Goal: Transaction & Acquisition: Purchase product/service

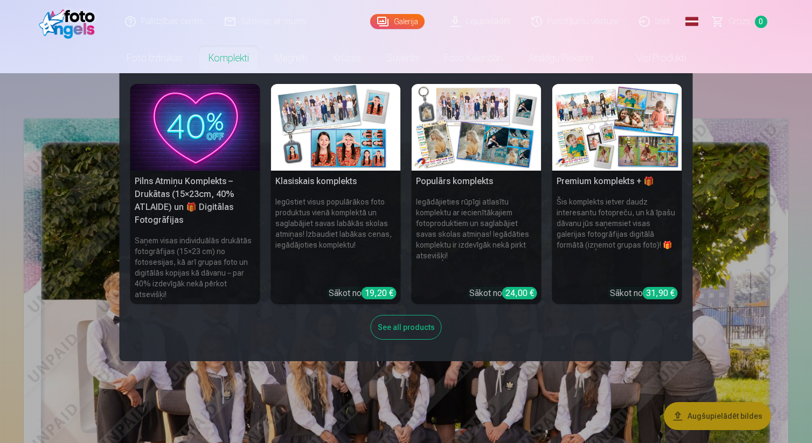
click at [230, 58] on link "Komplekti" at bounding box center [228, 58] width 66 height 30
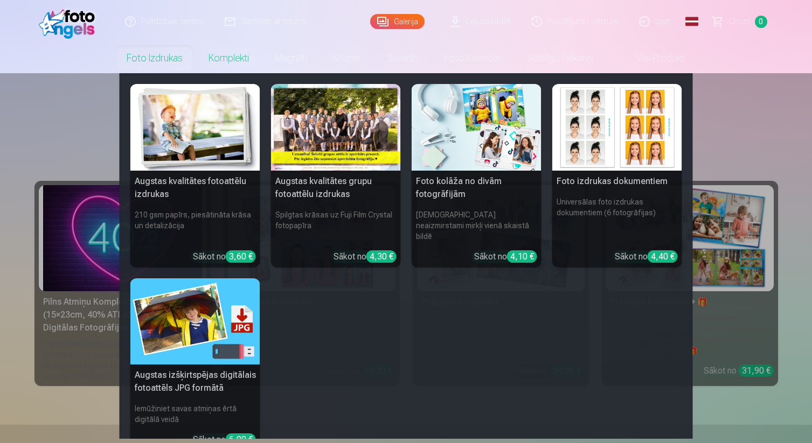
click at [382, 250] on div "4,30 €" at bounding box center [381, 256] width 30 height 12
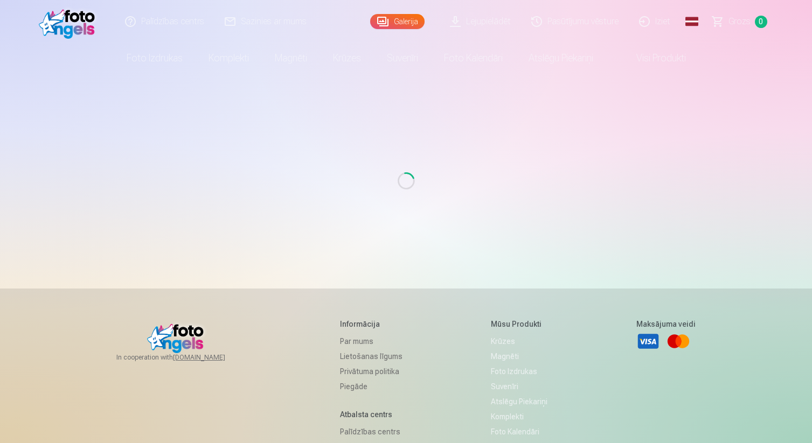
click at [402, 15] on link "Galerija" at bounding box center [397, 21] width 54 height 15
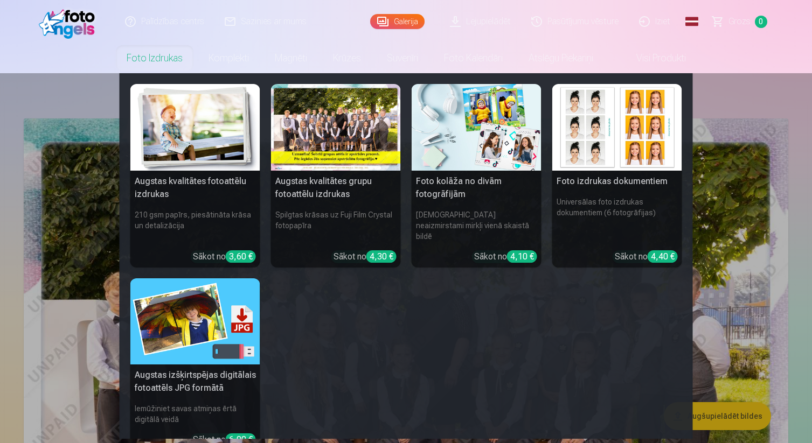
click at [154, 51] on link "Foto izdrukas" at bounding box center [155, 58] width 82 height 30
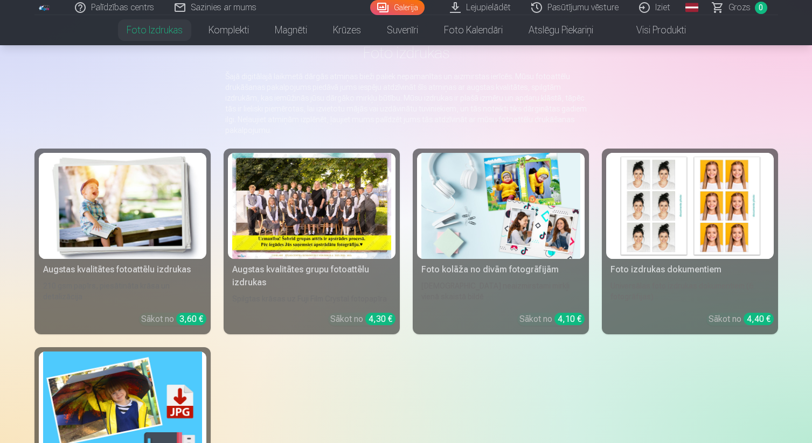
scroll to position [66, 0]
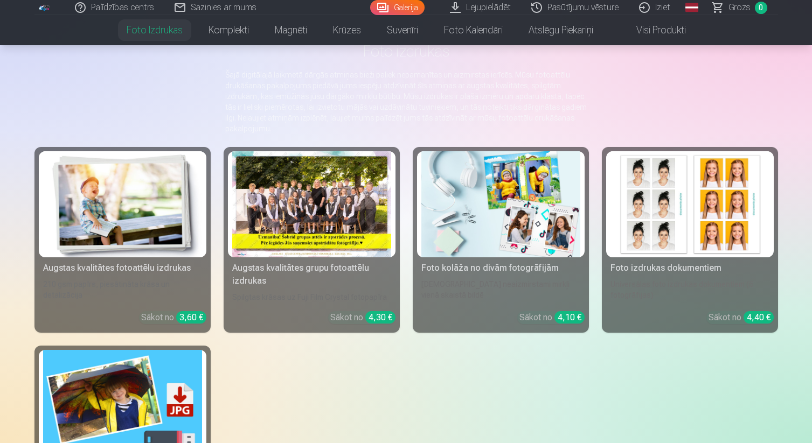
click at [170, 269] on div "Augstas kvalitātes fotoattēlu izdrukas" at bounding box center [122, 268] width 167 height 13
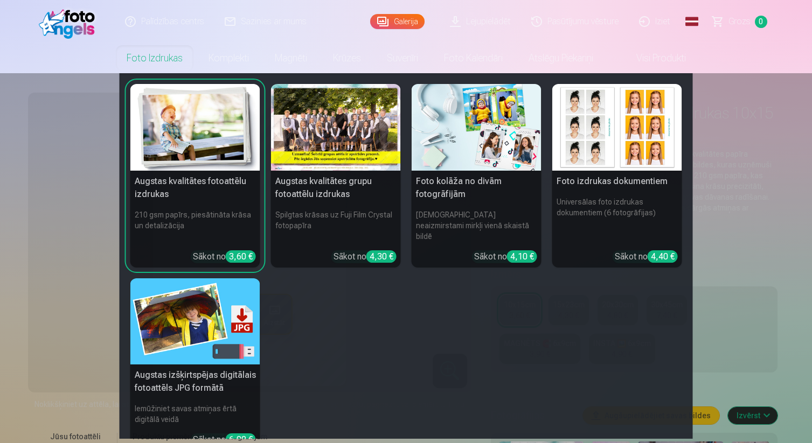
click at [508, 345] on div "Augstas kvalitātes fotoattēlu izdrukas 210 gsm papīrs, piesātināta krāsa un det…" at bounding box center [405, 290] width 551 height 413
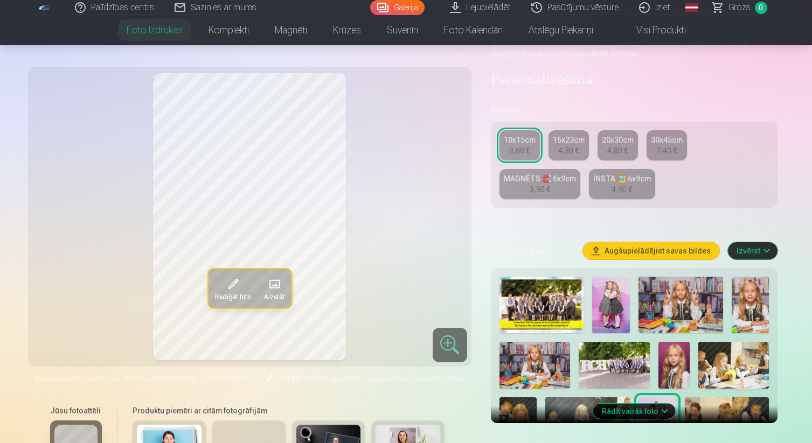
scroll to position [179, 0]
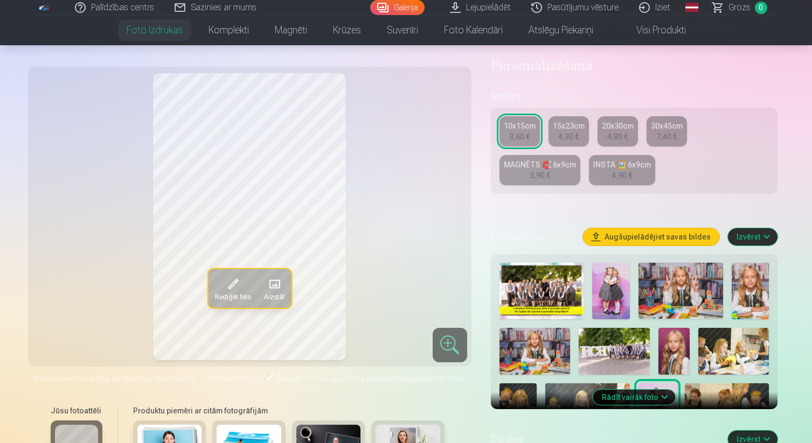
click at [545, 311] on img at bounding box center [541, 291] width 85 height 57
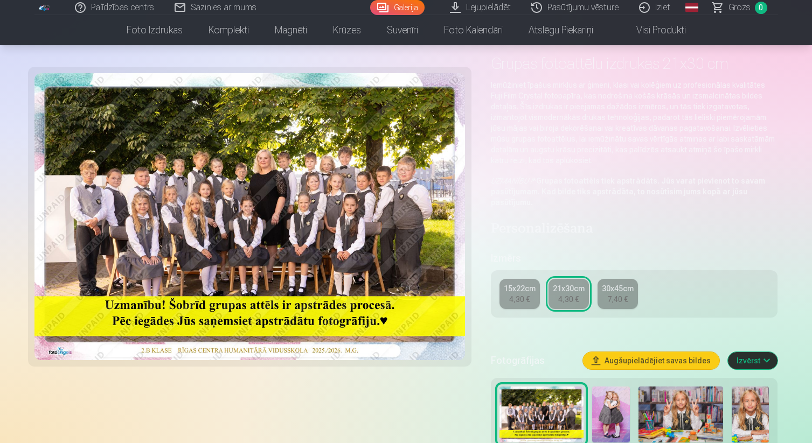
scroll to position [47, 0]
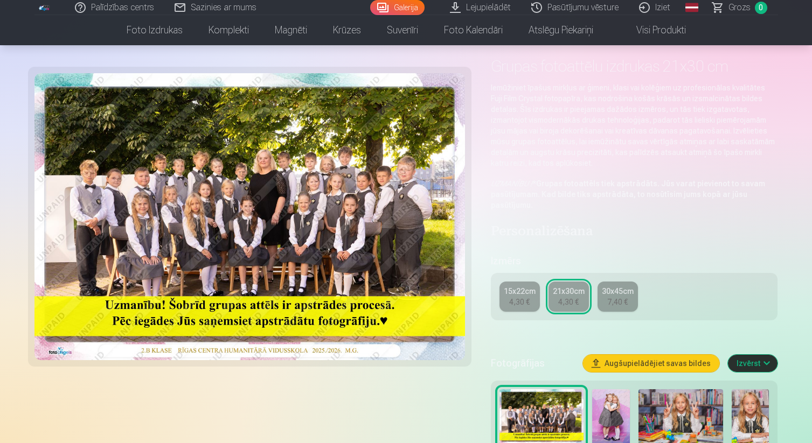
click at [567, 295] on div "21x30cm" at bounding box center [569, 291] width 32 height 11
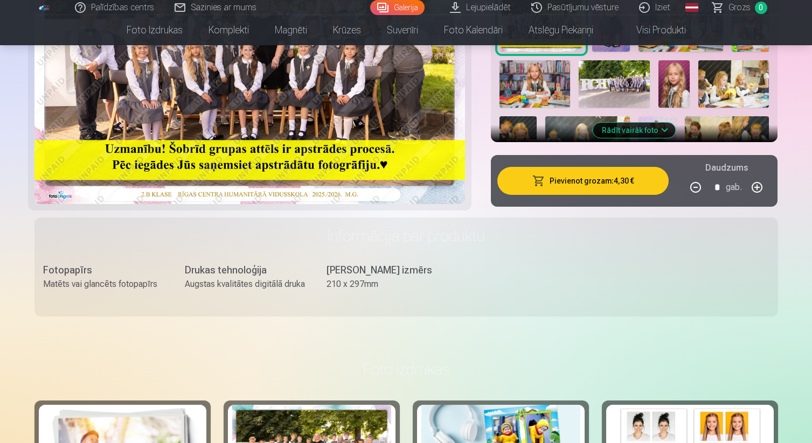
scroll to position [445, 0]
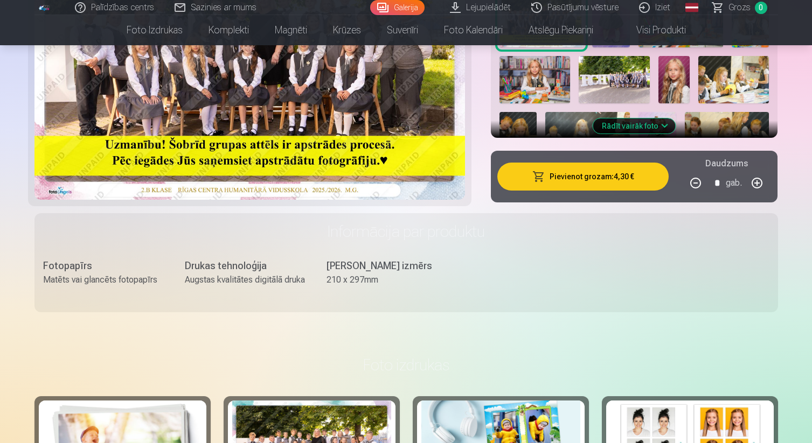
click at [623, 173] on button "Pievienot grozam : 4,30 €" at bounding box center [583, 177] width 172 height 28
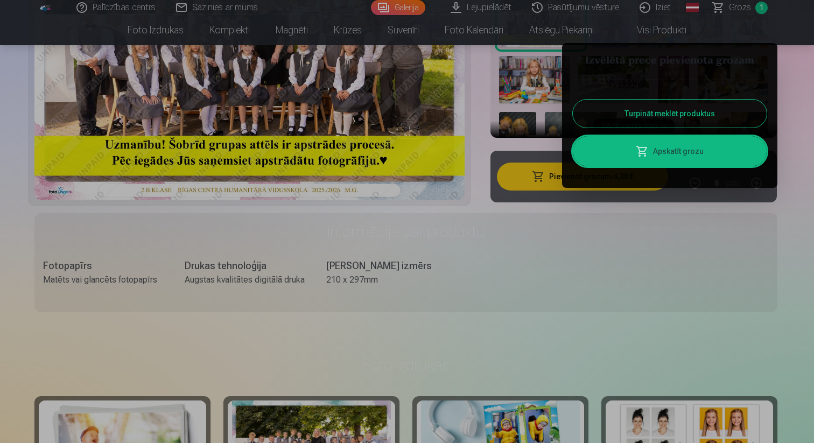
click at [686, 113] on button "Turpināt meklēt produktus" at bounding box center [670, 114] width 194 height 28
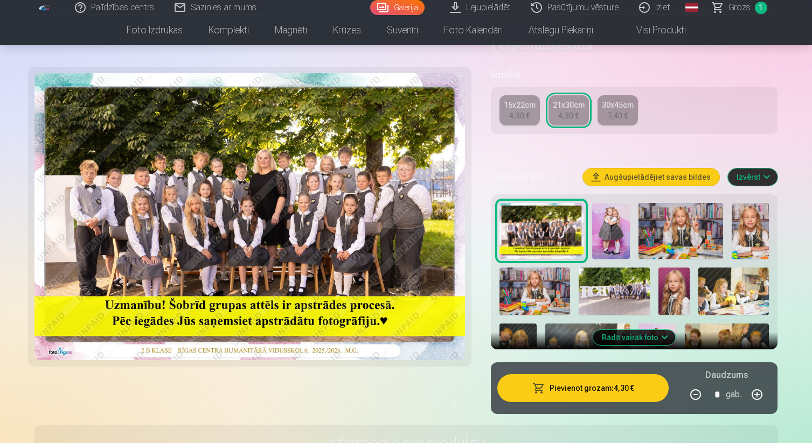
scroll to position [249, 0]
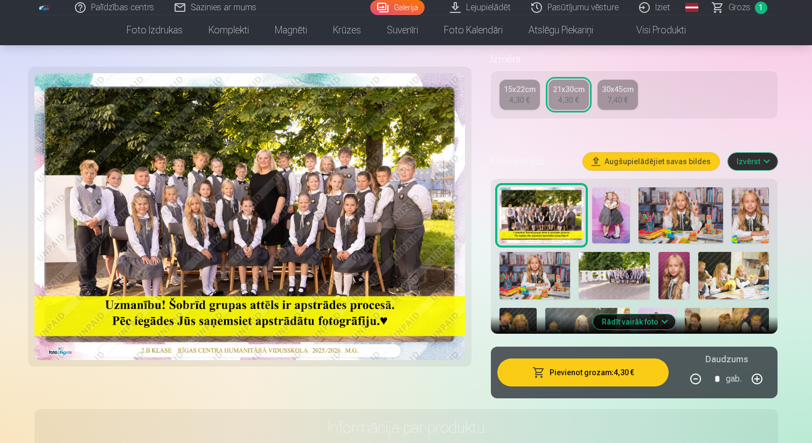
click at [613, 207] on img at bounding box center [611, 215] width 38 height 57
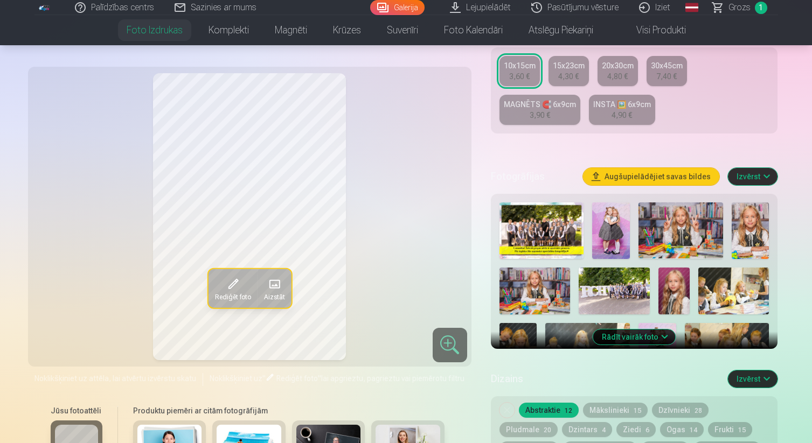
scroll to position [249, 0]
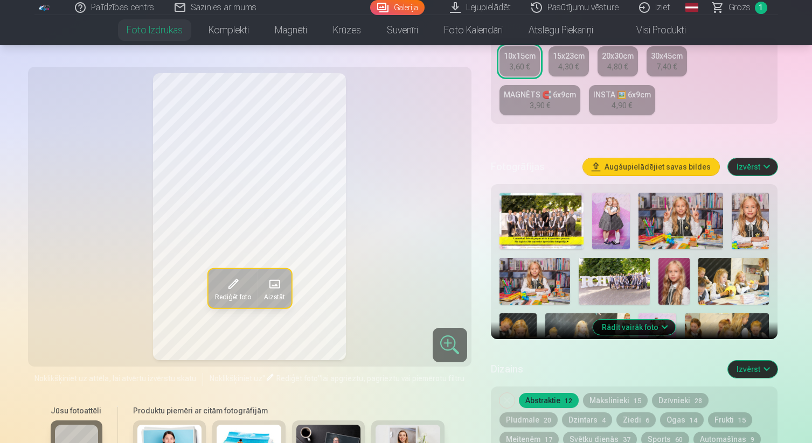
click at [648, 326] on button "Rādīt vairāk foto" at bounding box center [634, 327] width 82 height 15
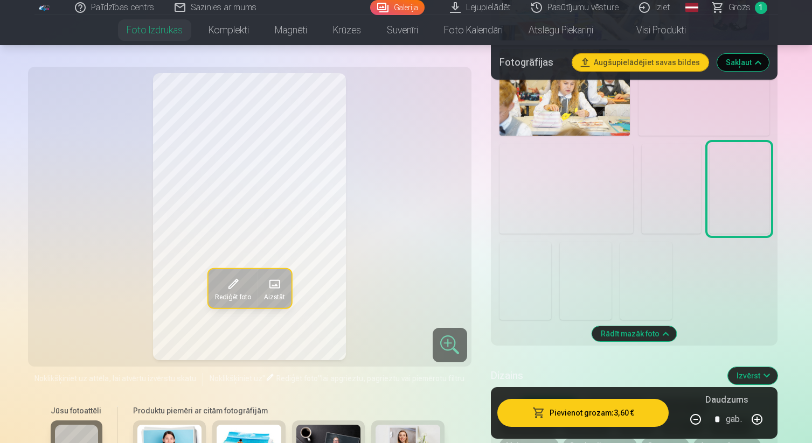
scroll to position [980, 0]
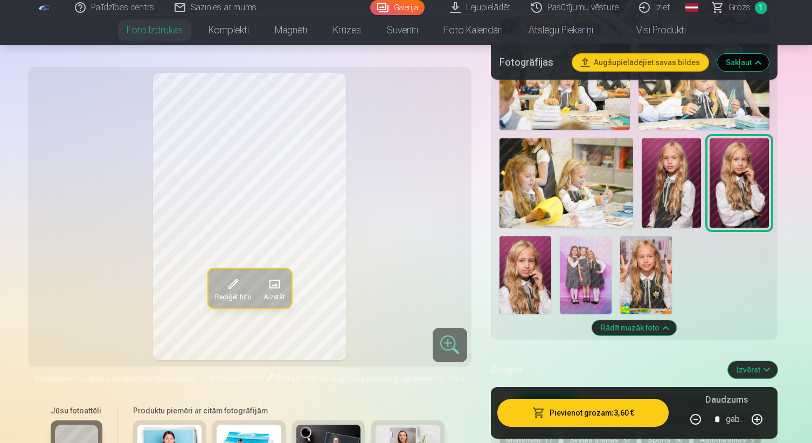
click at [664, 201] on img at bounding box center [670, 182] width 59 height 89
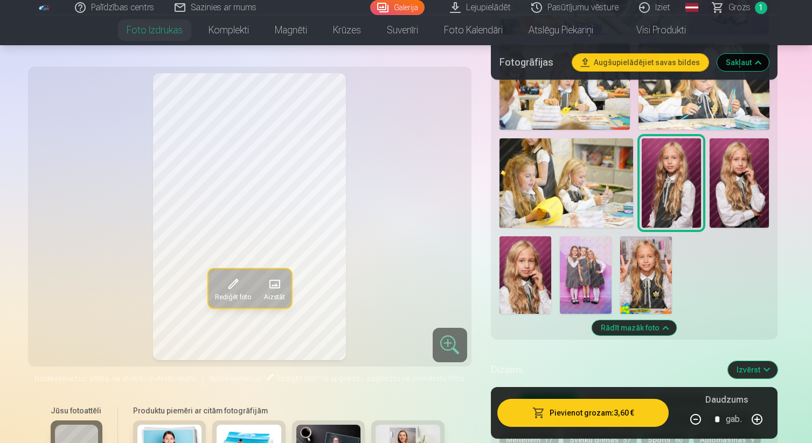
click at [533, 293] on img at bounding box center [525, 275] width 52 height 78
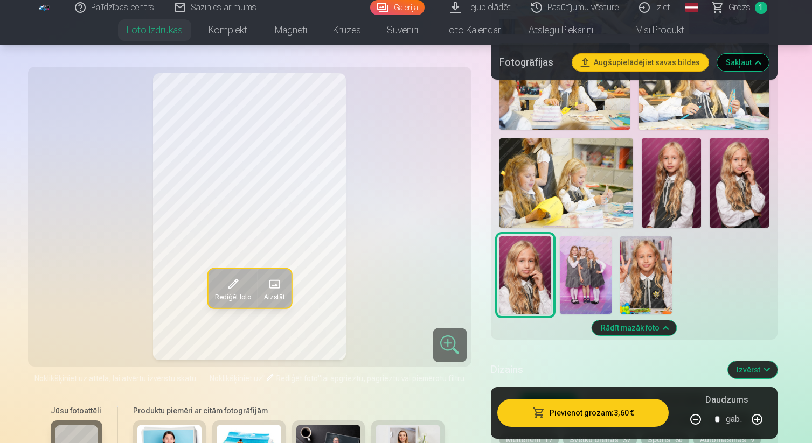
click at [674, 212] on img at bounding box center [670, 182] width 59 height 89
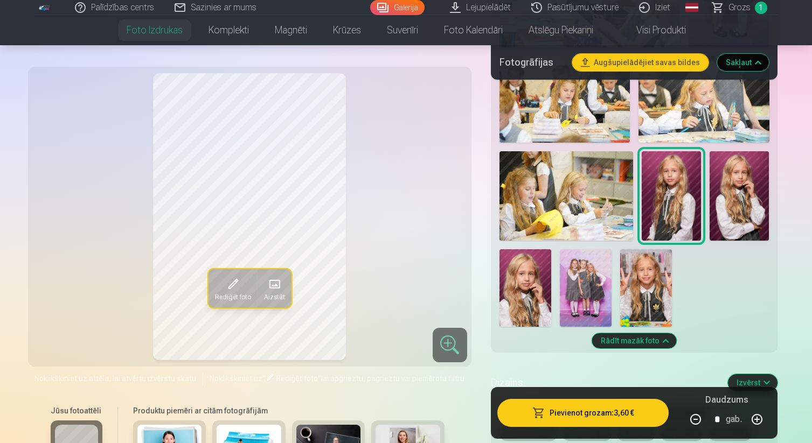
scroll to position [966, 0]
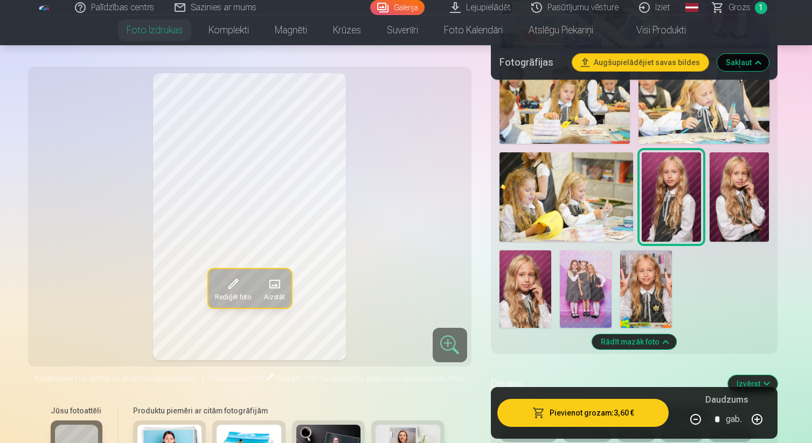
click at [600, 199] on img at bounding box center [566, 196] width 134 height 89
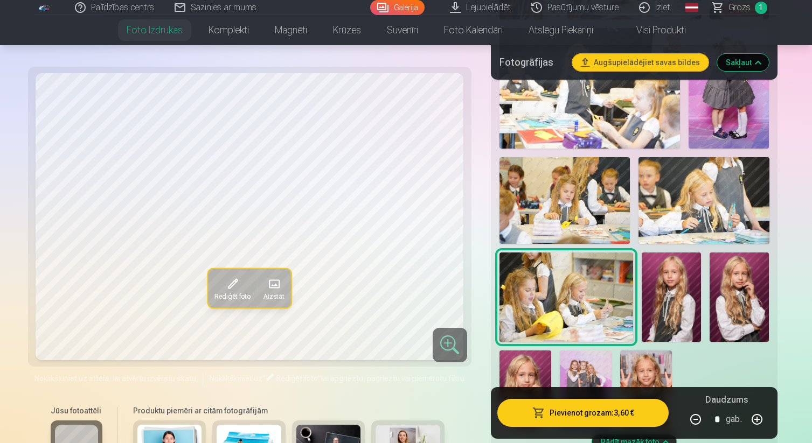
click at [600, 199] on img at bounding box center [564, 200] width 130 height 87
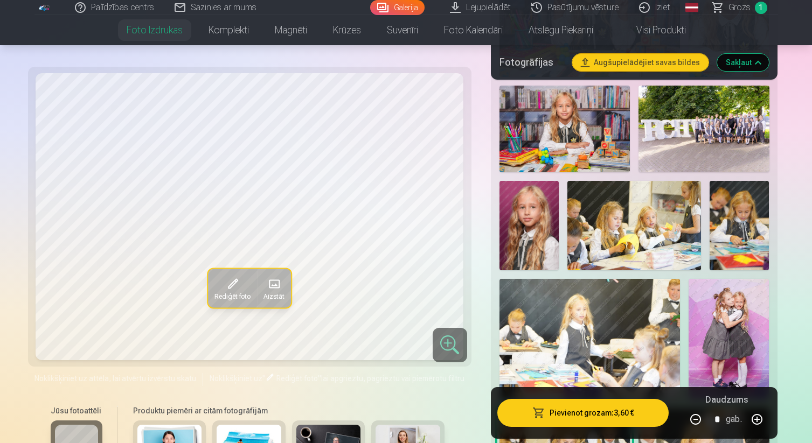
scroll to position [613, 0]
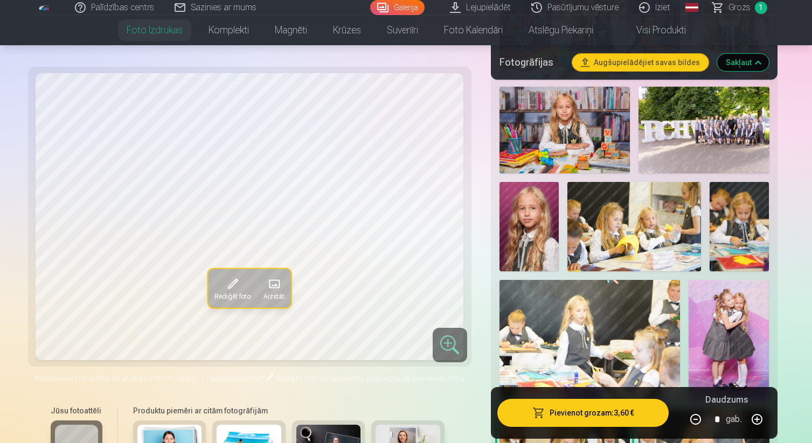
click at [527, 235] on img at bounding box center [528, 226] width 59 height 89
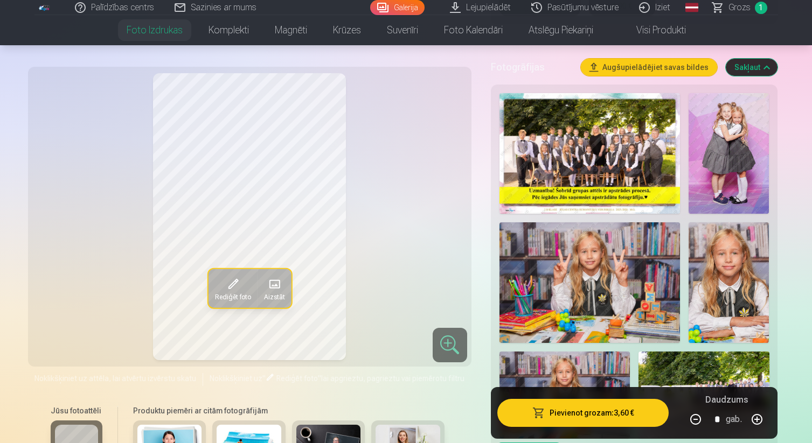
scroll to position [341, 0]
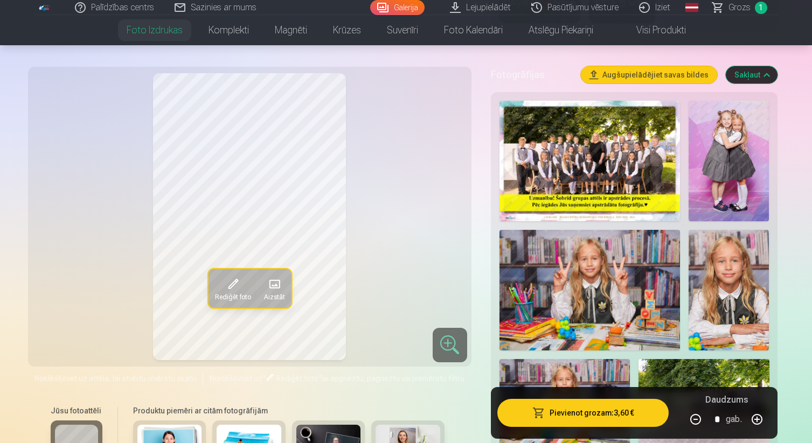
click at [731, 173] on img at bounding box center [728, 161] width 80 height 121
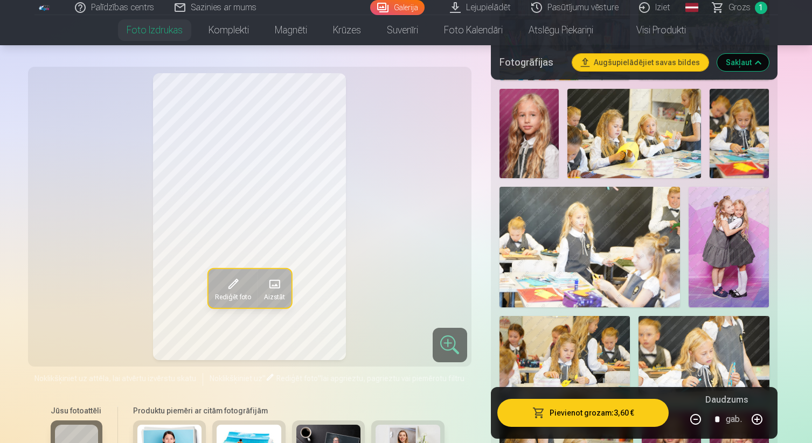
scroll to position [710, 0]
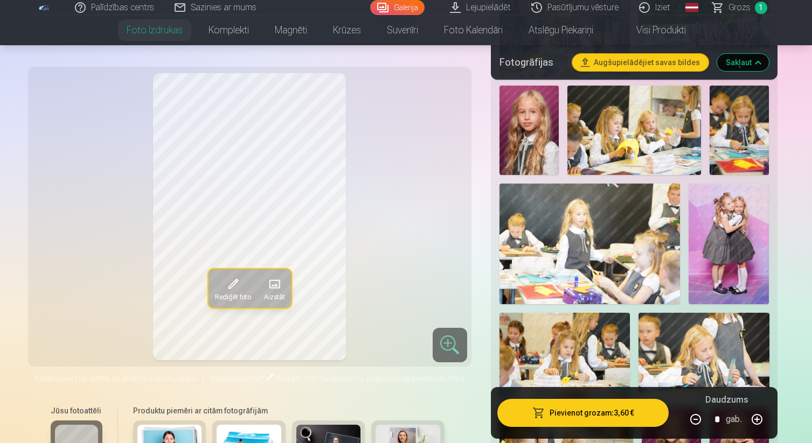
click at [720, 245] on img at bounding box center [728, 244] width 80 height 121
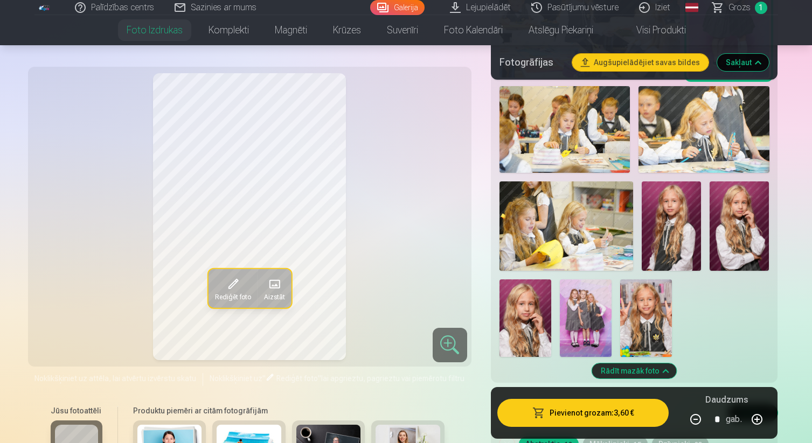
scroll to position [943, 0]
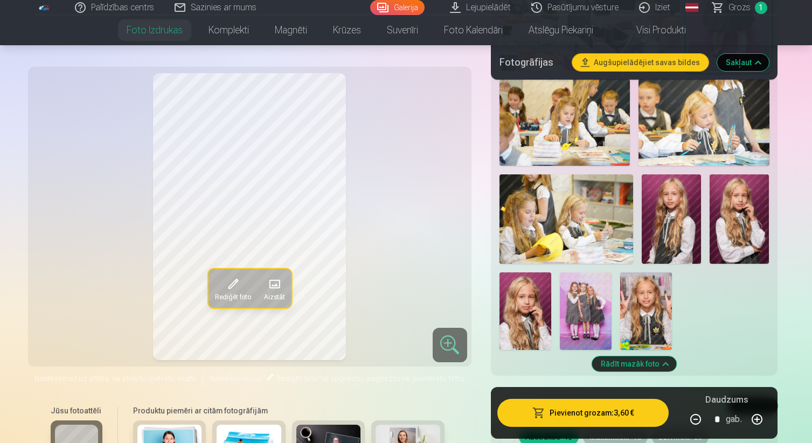
click at [682, 240] on img at bounding box center [670, 218] width 59 height 89
click at [736, 239] on img at bounding box center [738, 218] width 59 height 89
click at [541, 327] on img at bounding box center [525, 311] width 52 height 78
click at [582, 325] on img at bounding box center [586, 311] width 52 height 78
click at [647, 314] on img at bounding box center [646, 311] width 52 height 78
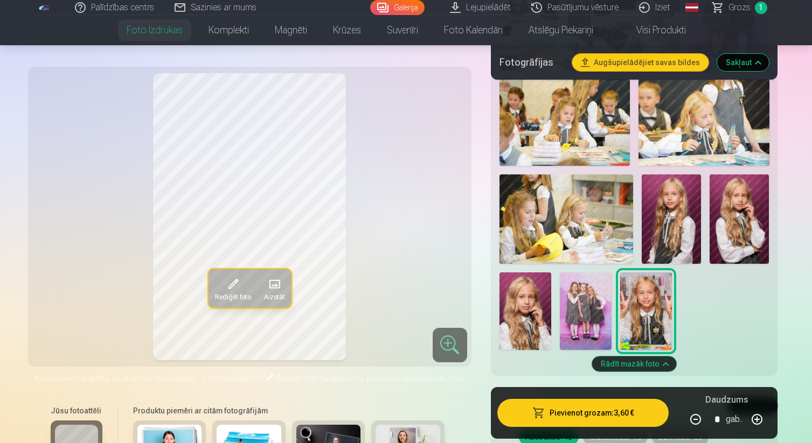
click at [743, 233] on img at bounding box center [738, 218] width 59 height 89
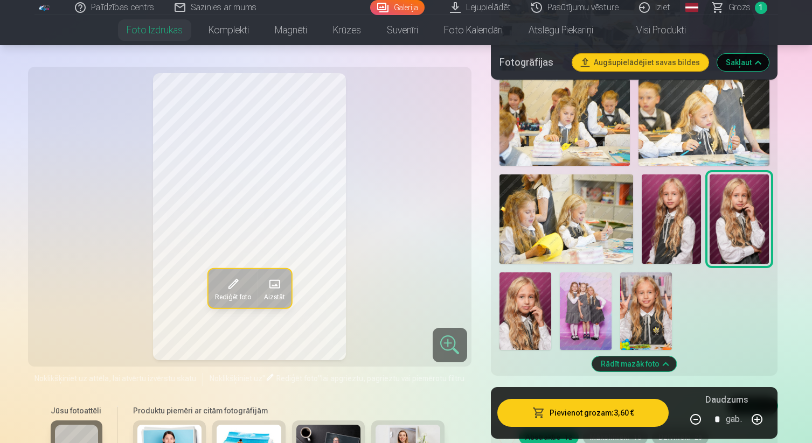
click at [686, 241] on img at bounding box center [670, 218] width 59 height 89
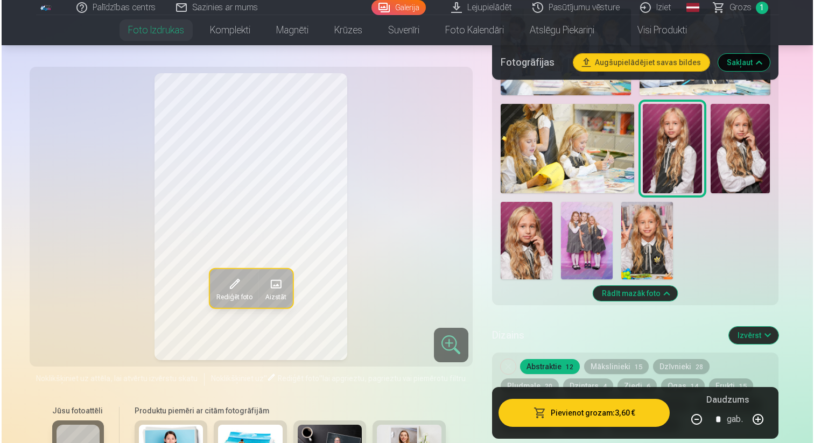
scroll to position [1013, 0]
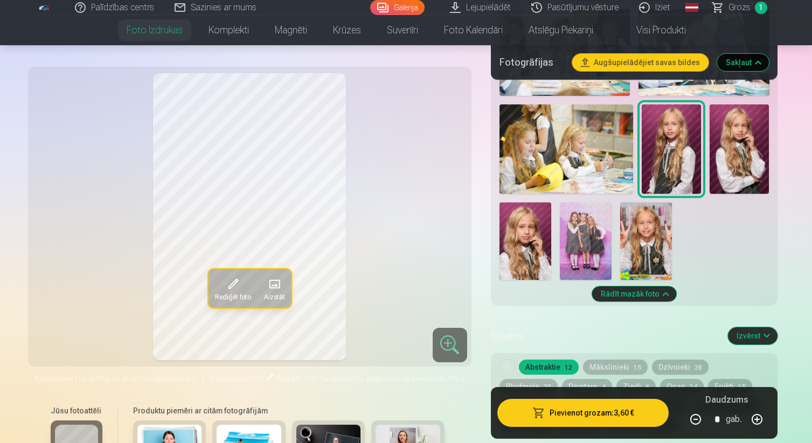
click at [593, 415] on button "Pievienot grozam : 3,60 €" at bounding box center [583, 413] width 172 height 28
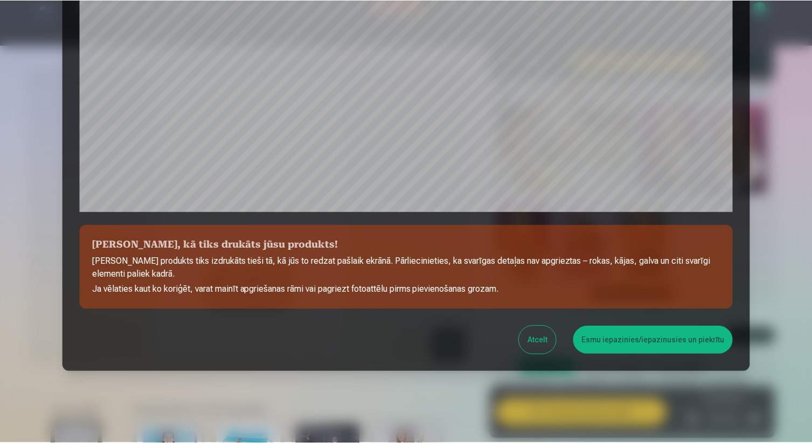
scroll to position [332, 0]
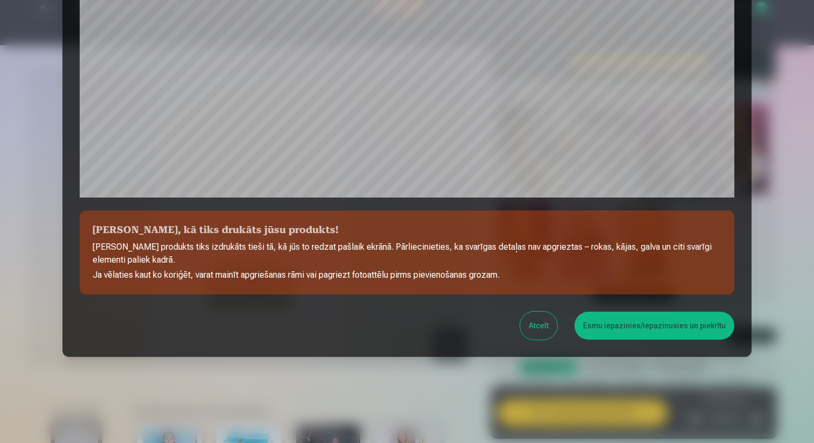
click at [620, 331] on button "Esmu iepazinies/iepazinusies un piekrītu" at bounding box center [655, 326] width 160 height 28
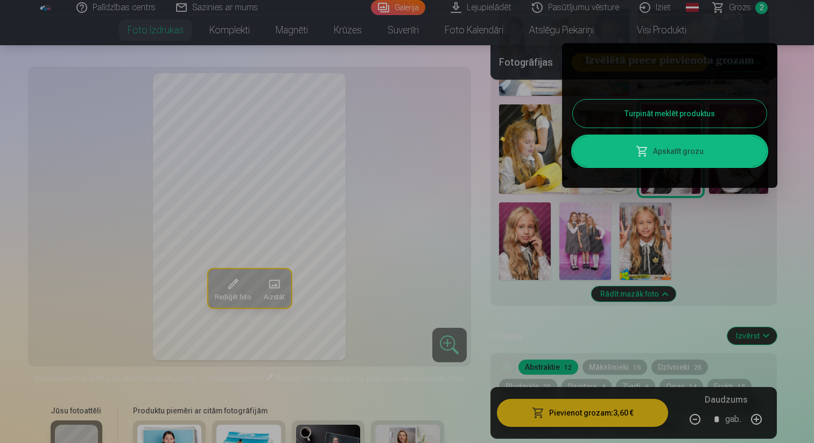
click at [729, 121] on button "Turpināt meklēt produktus" at bounding box center [670, 114] width 194 height 28
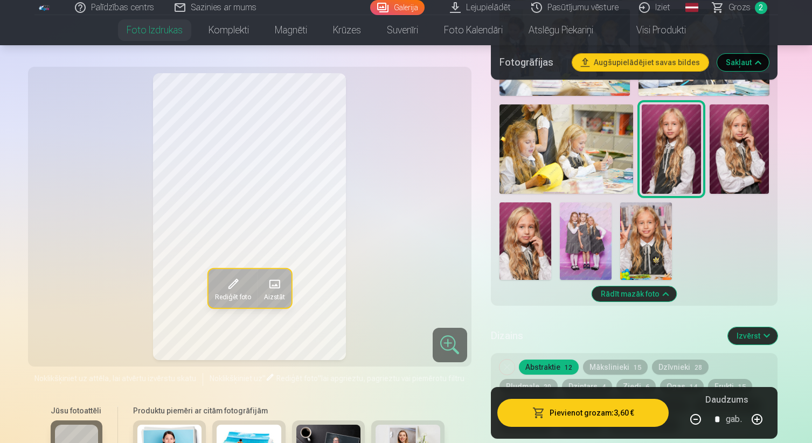
click at [588, 233] on img at bounding box center [586, 241] width 52 height 78
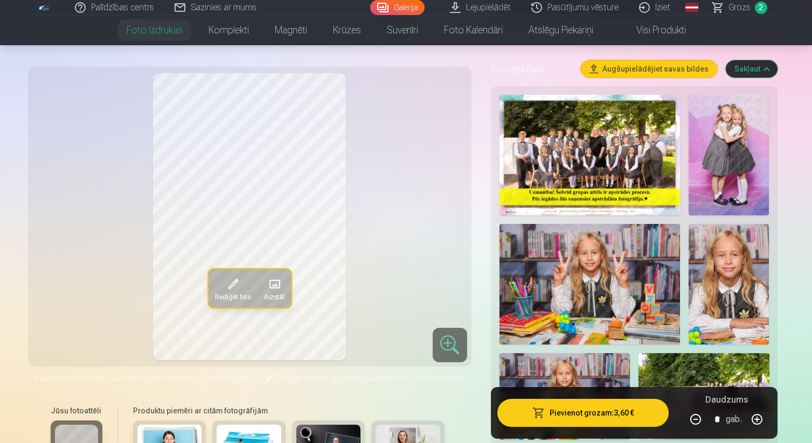
scroll to position [352, 0]
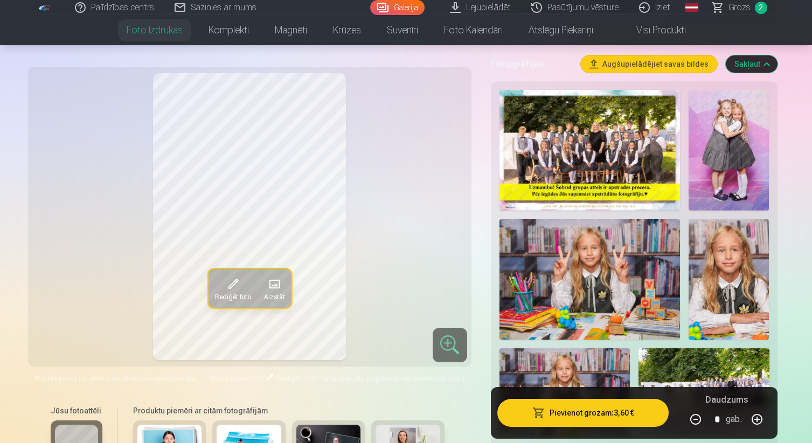
click at [738, 293] on img at bounding box center [728, 279] width 80 height 121
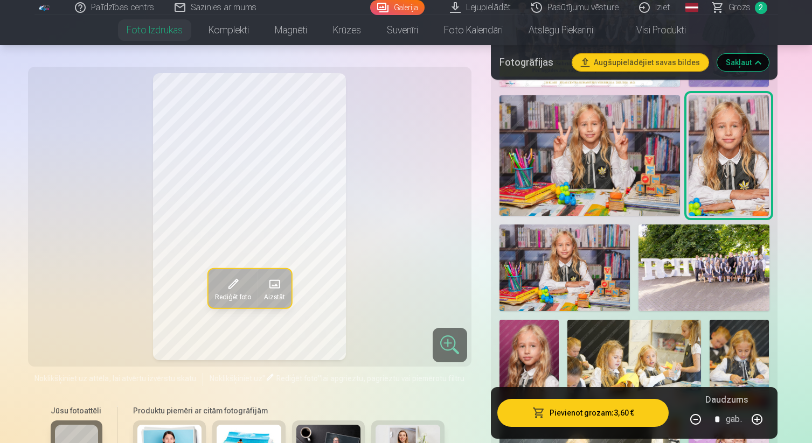
scroll to position [478, 0]
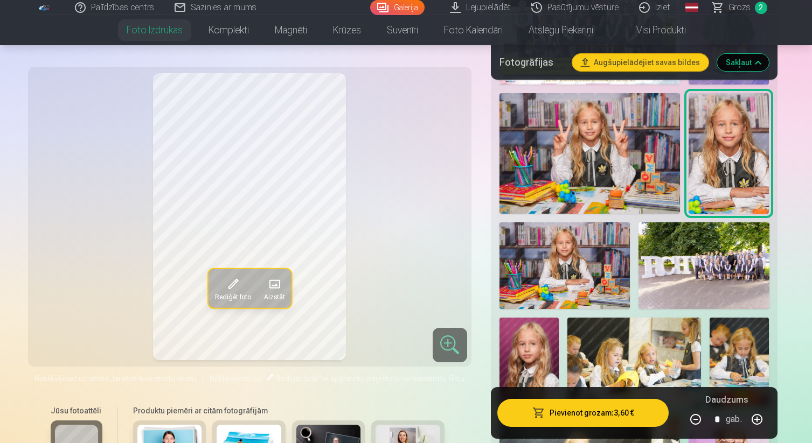
click at [559, 259] on img at bounding box center [564, 265] width 130 height 87
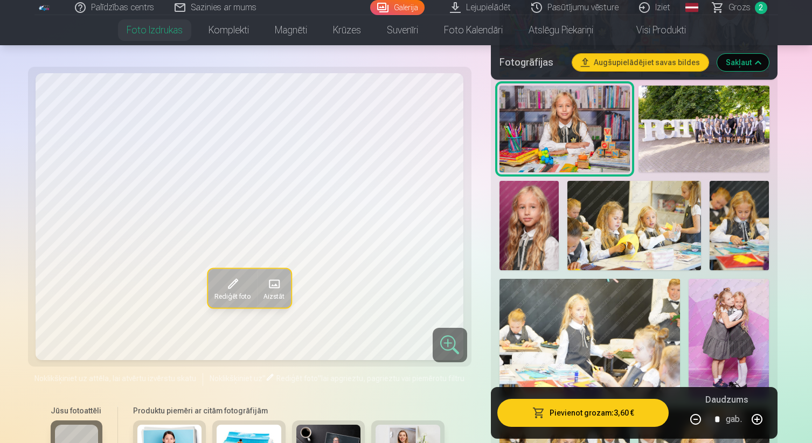
scroll to position [619, 0]
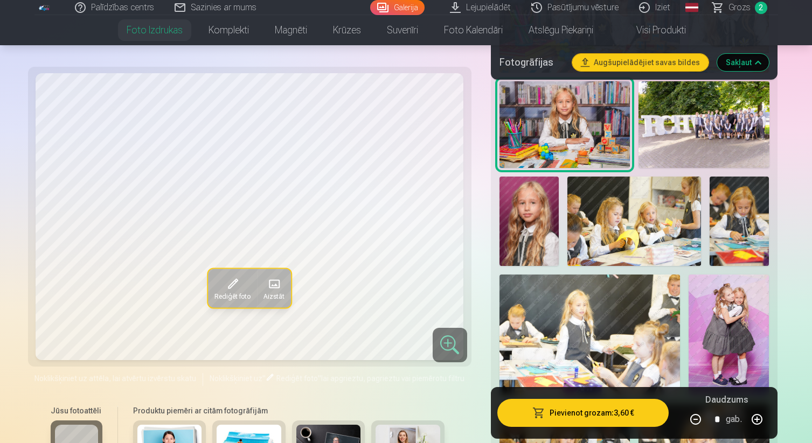
click at [527, 230] on img at bounding box center [528, 221] width 59 height 89
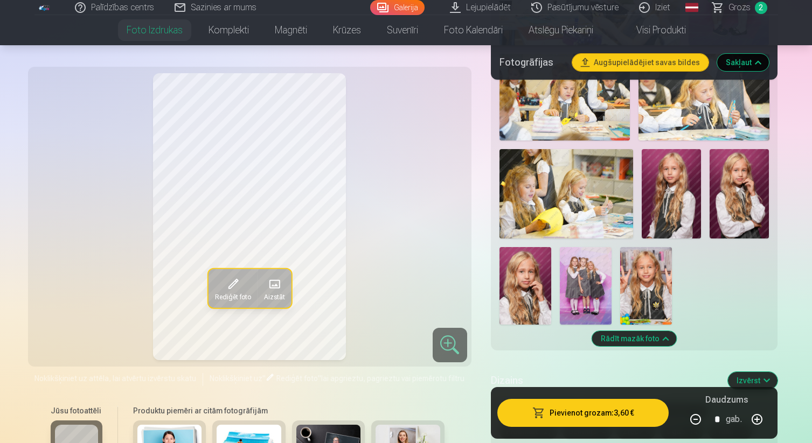
scroll to position [980, 0]
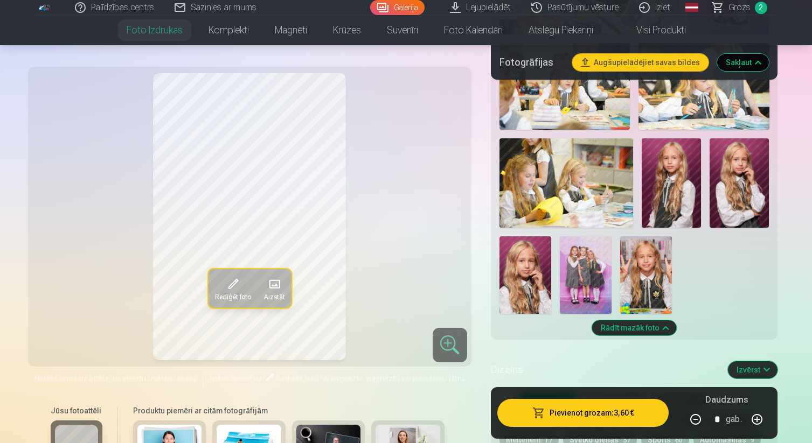
click at [732, 193] on img at bounding box center [738, 182] width 59 height 89
click at [680, 187] on img at bounding box center [670, 182] width 59 height 89
click at [535, 294] on img at bounding box center [525, 275] width 52 height 78
click at [659, 288] on img at bounding box center [646, 275] width 52 height 78
click at [663, 201] on img at bounding box center [670, 182] width 59 height 89
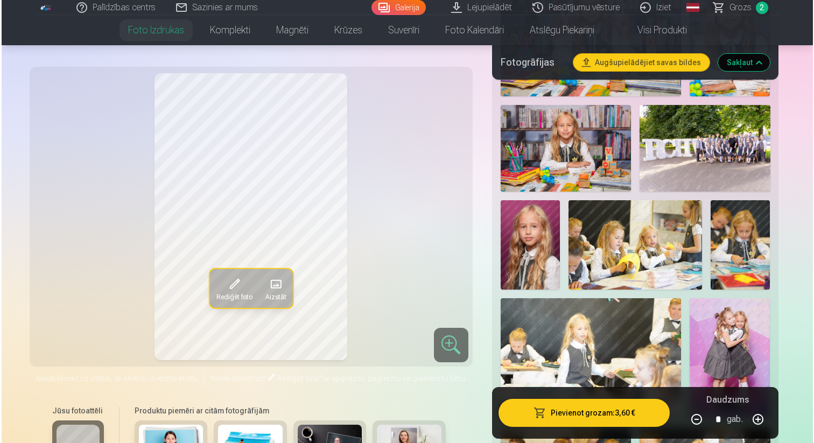
scroll to position [593, 0]
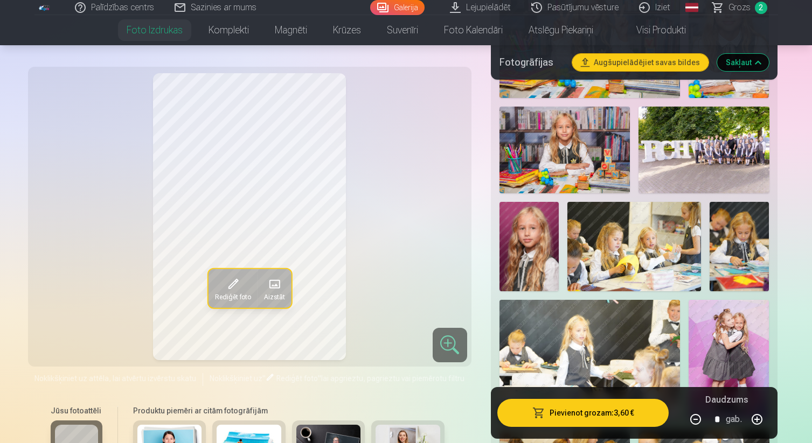
click at [600, 414] on button "Pievienot grozam : 3,60 €" at bounding box center [583, 413] width 172 height 28
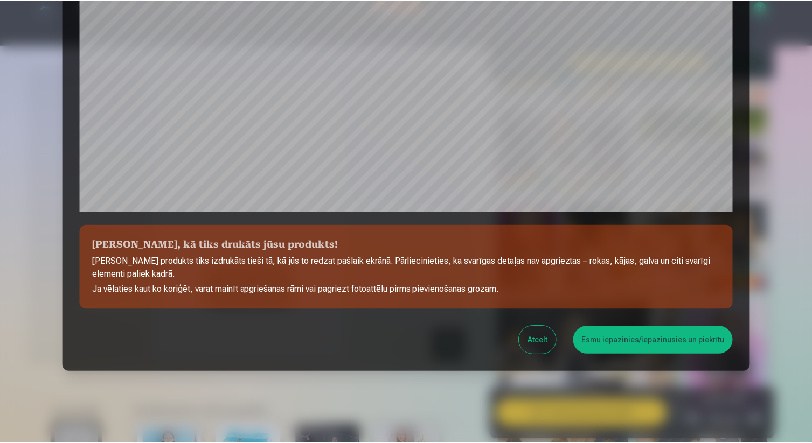
scroll to position [332, 0]
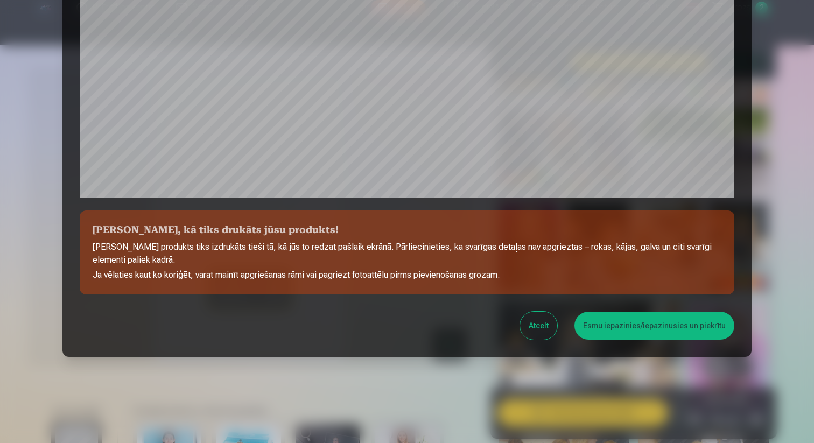
click at [644, 332] on button "Esmu iepazinies/iepazinusies un piekrītu" at bounding box center [655, 326] width 160 height 28
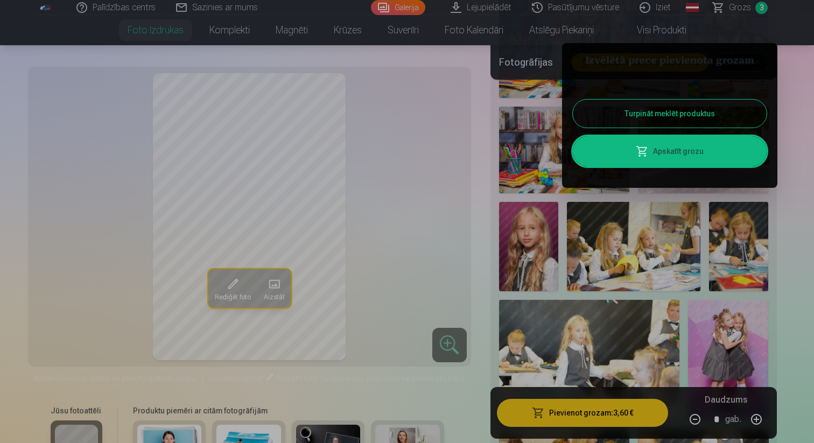
click at [675, 116] on button "Turpināt meklēt produktus" at bounding box center [670, 114] width 194 height 28
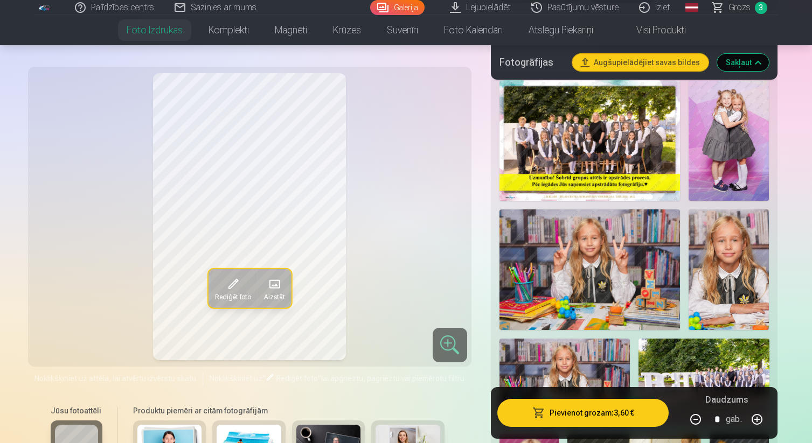
scroll to position [345, 0]
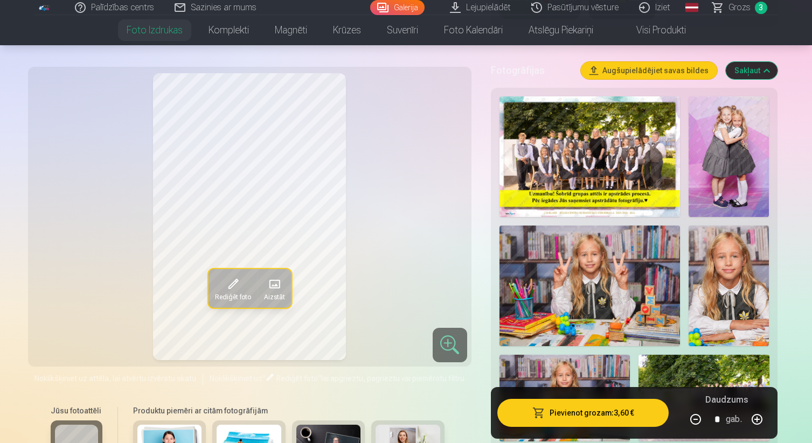
click at [737, 156] on img at bounding box center [728, 156] width 80 height 121
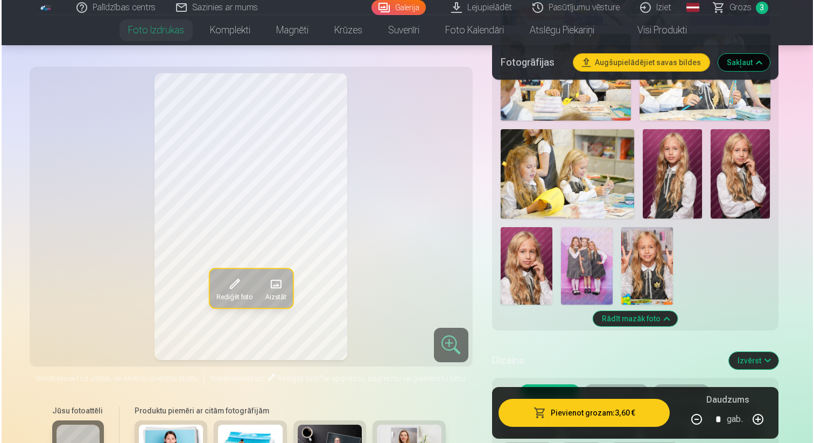
scroll to position [978, 0]
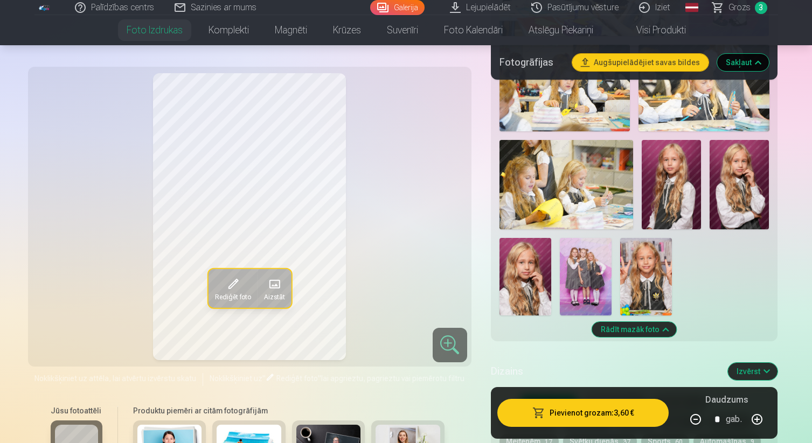
click at [591, 288] on img at bounding box center [586, 277] width 52 height 78
click at [565, 416] on button "Pievienot grozam : 3,60 €" at bounding box center [583, 413] width 172 height 28
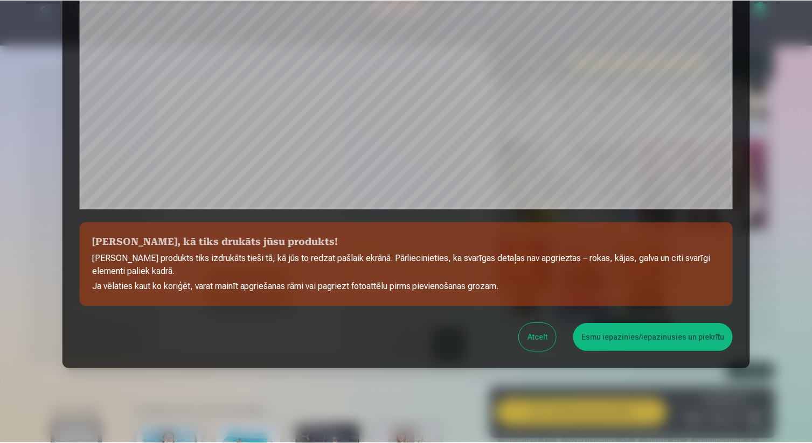
scroll to position [332, 0]
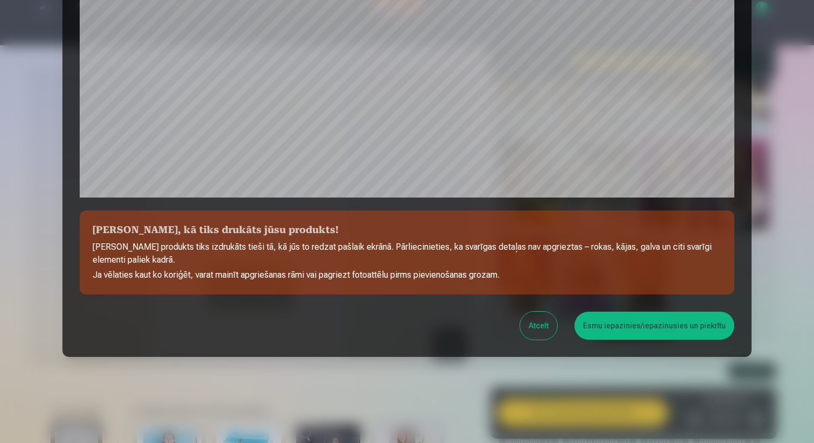
click at [649, 331] on button "Esmu iepazinies/iepazinusies un piekrītu" at bounding box center [655, 326] width 160 height 28
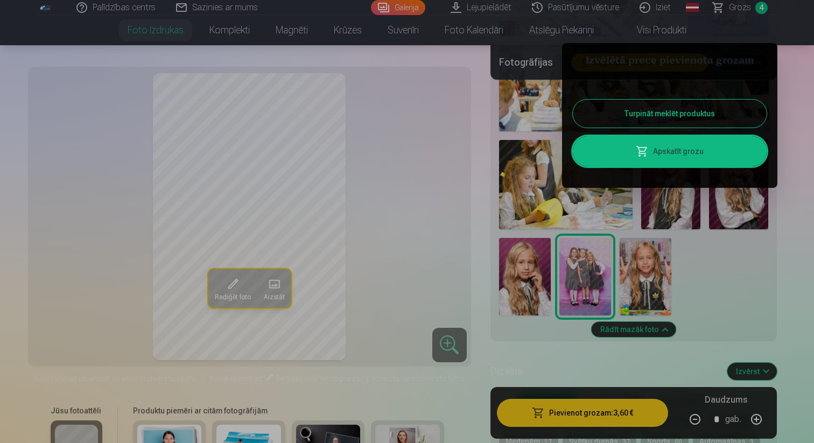
click at [736, 108] on button "Turpināt meklēt produktus" at bounding box center [670, 114] width 194 height 28
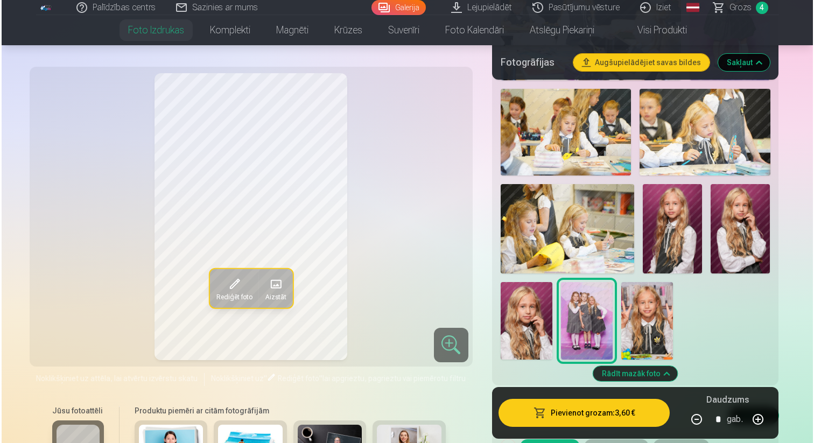
scroll to position [932, 0]
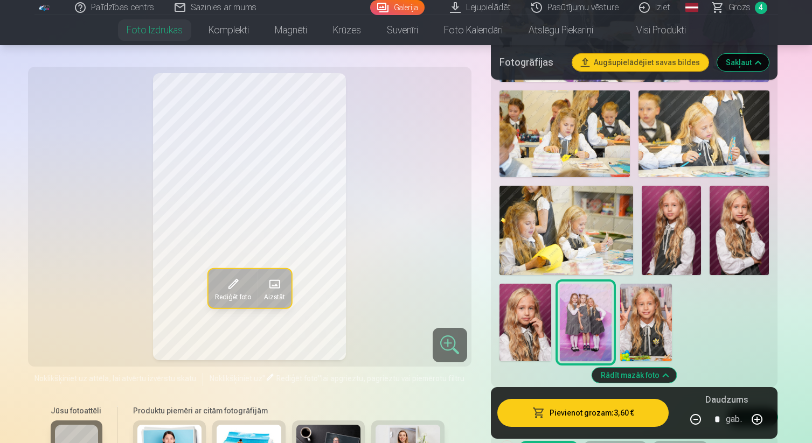
click at [750, 239] on img at bounding box center [738, 230] width 59 height 89
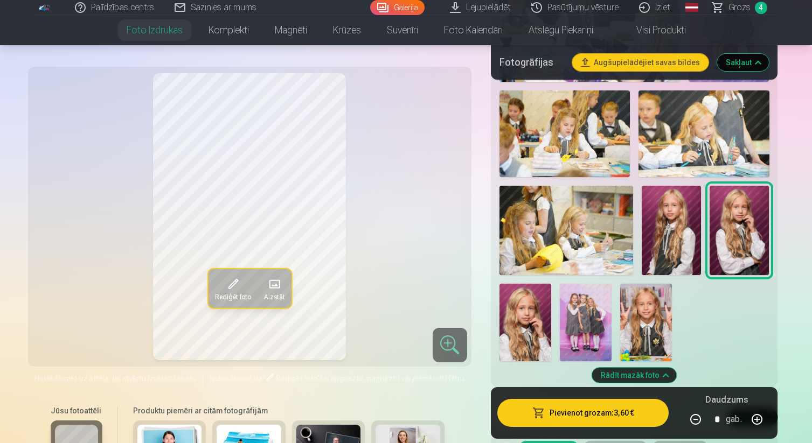
click at [628, 425] on button "Pievienot grozam : 3,60 €" at bounding box center [583, 413] width 172 height 28
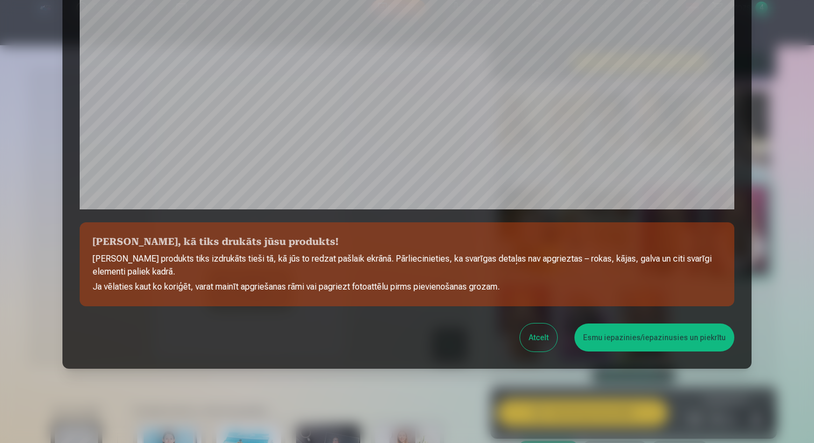
scroll to position [332, 0]
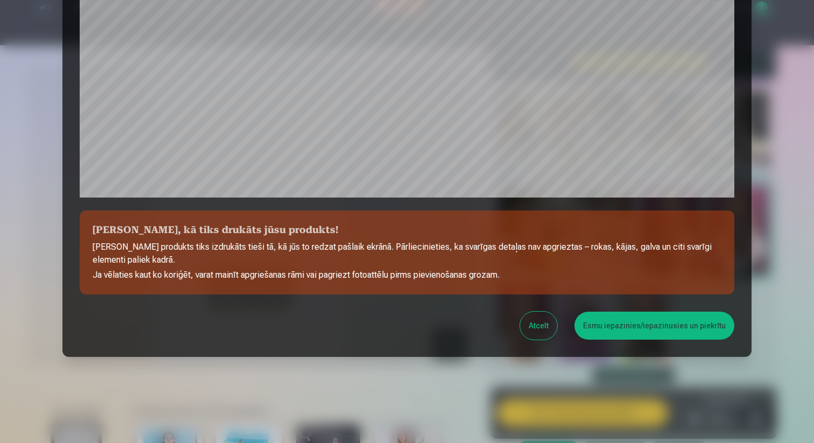
click at [646, 328] on button "Esmu iepazinies/iepazinusies un piekrītu" at bounding box center [655, 326] width 160 height 28
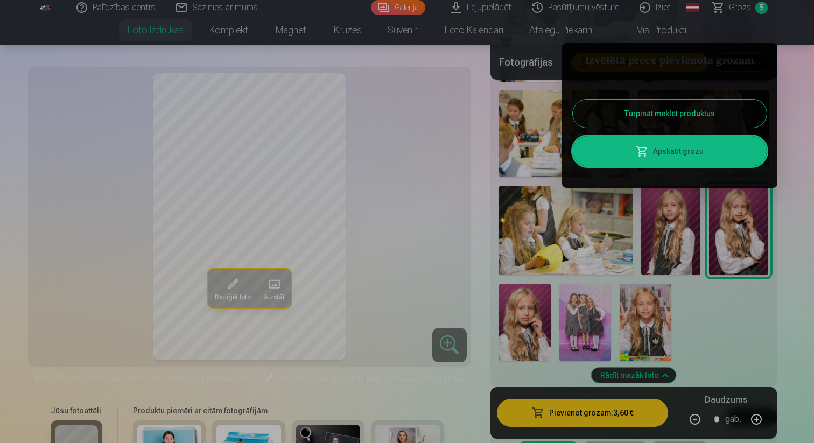
click at [700, 153] on link "Apskatīt grozu" at bounding box center [670, 151] width 194 height 30
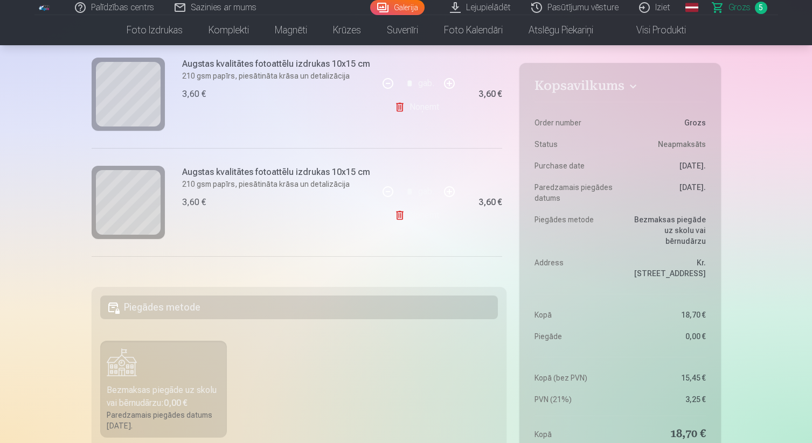
scroll to position [255, 0]
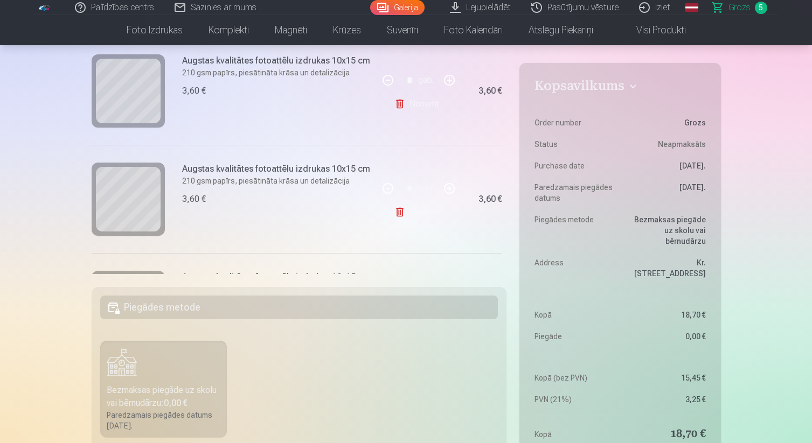
click at [422, 214] on link "Noņemt" at bounding box center [418, 212] width 49 height 22
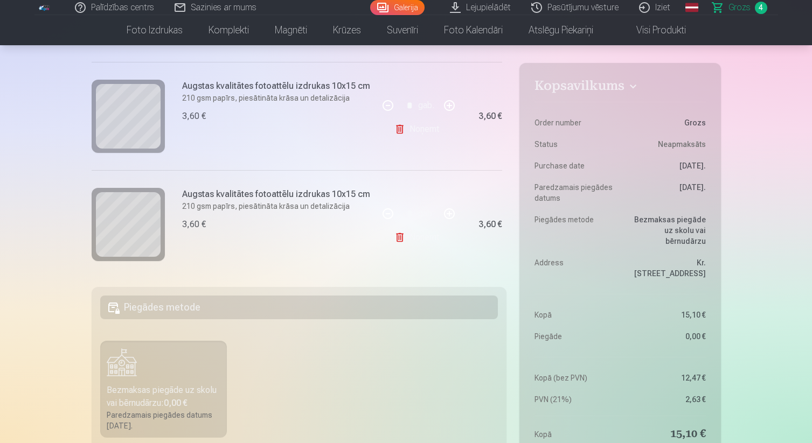
scroll to position [345, 0]
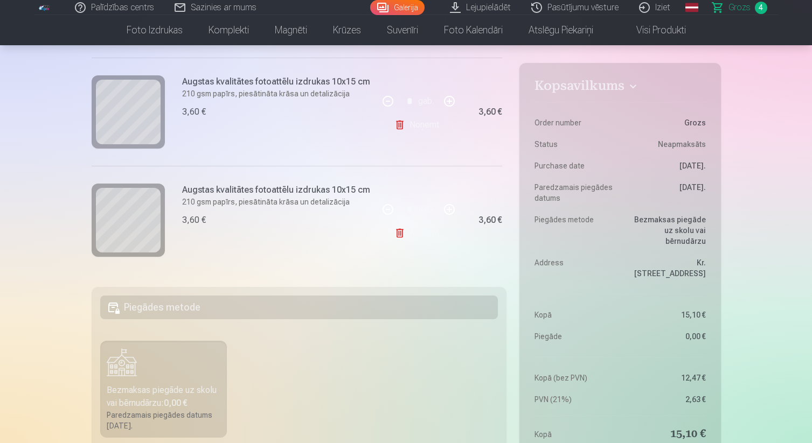
click at [449, 209] on button "button" at bounding box center [449, 210] width 26 height 26
type input "*"
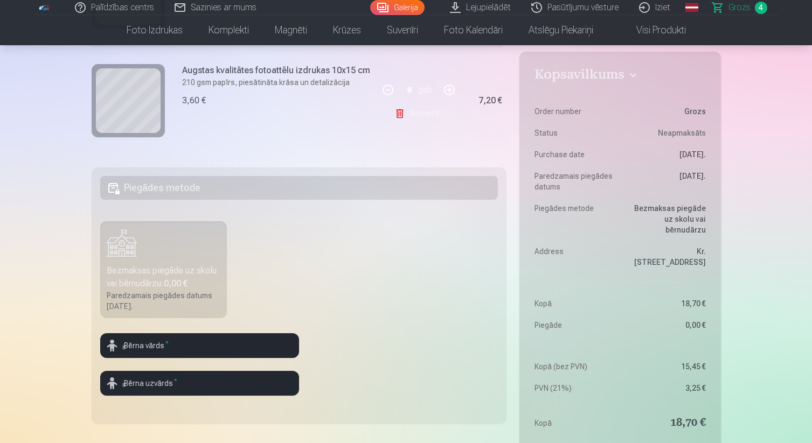
scroll to position [0, 0]
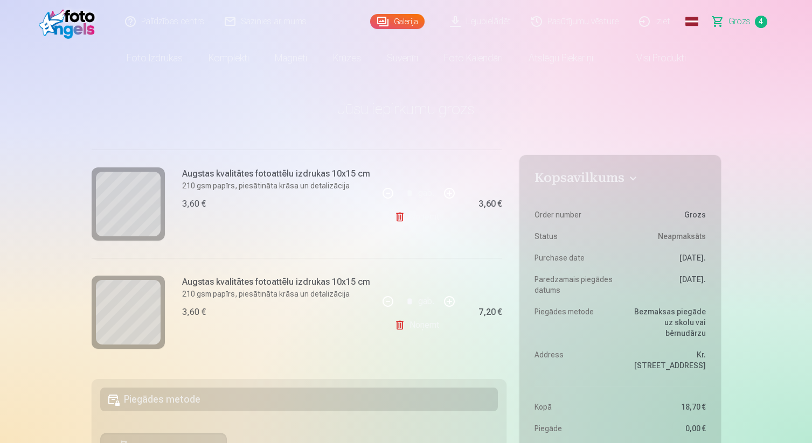
click at [504, 20] on link "Lejupielādēt" at bounding box center [480, 21] width 81 height 43
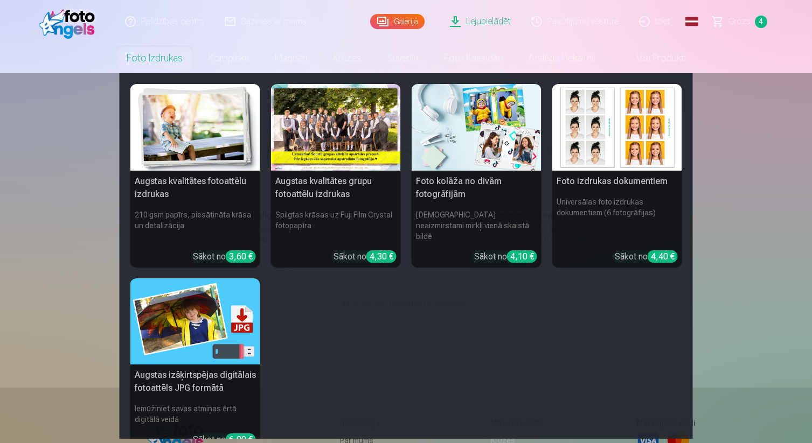
scroll to position [1, 0]
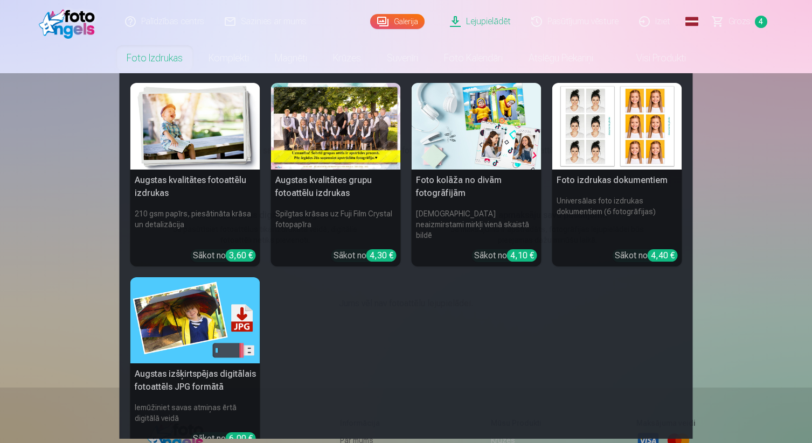
click at [442, 218] on h6 "[DEMOGRAPHIC_DATA] neaizmirstami mirkļi vienā skaistā bildē" at bounding box center [476, 224] width 130 height 41
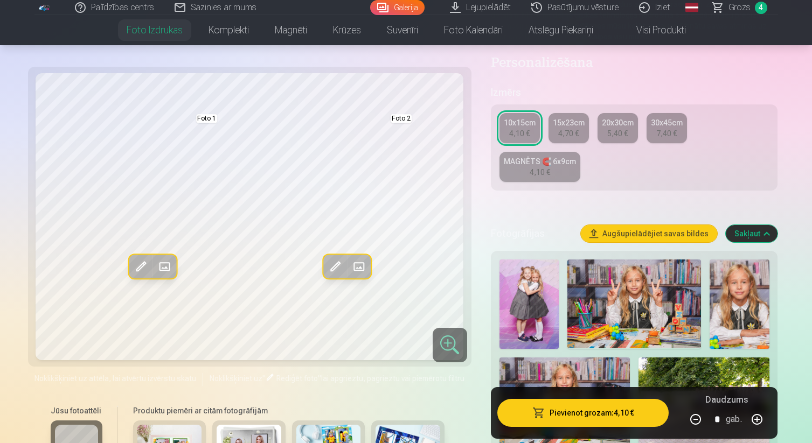
scroll to position [153, 0]
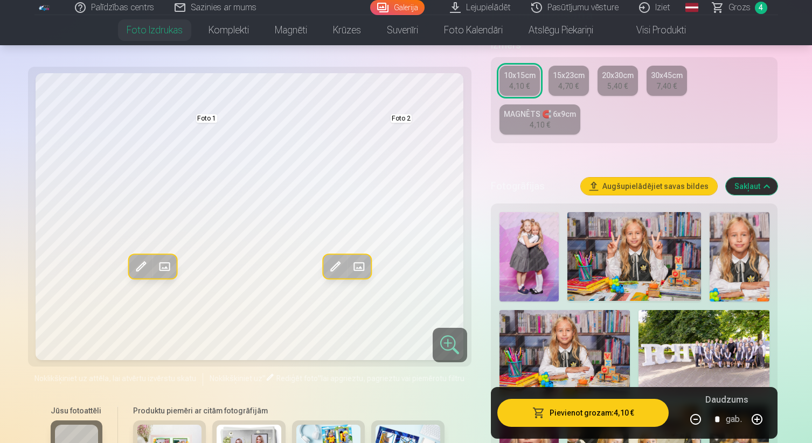
scroll to position [195, 0]
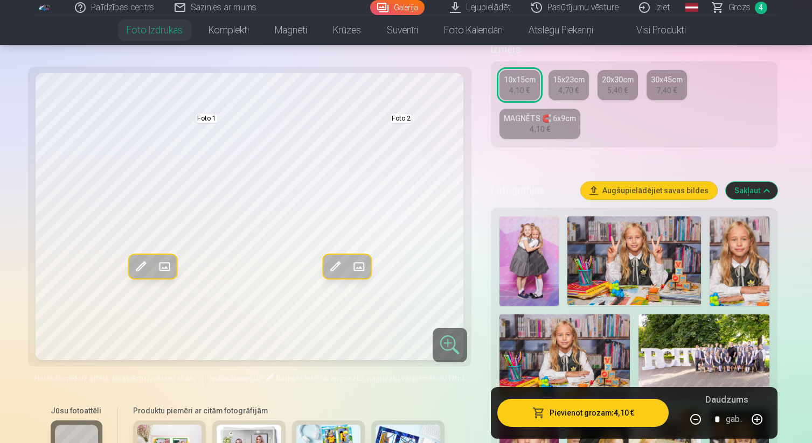
click at [171, 434] on img at bounding box center [169, 446] width 65 height 43
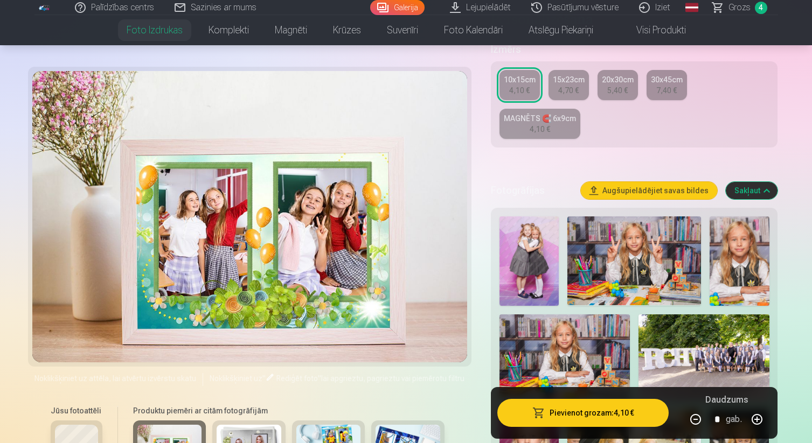
click at [266, 430] on img at bounding box center [248, 446] width 65 height 43
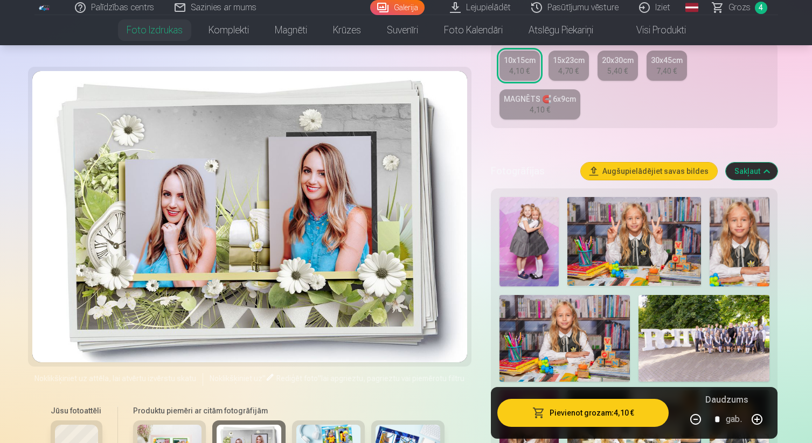
scroll to position [189, 0]
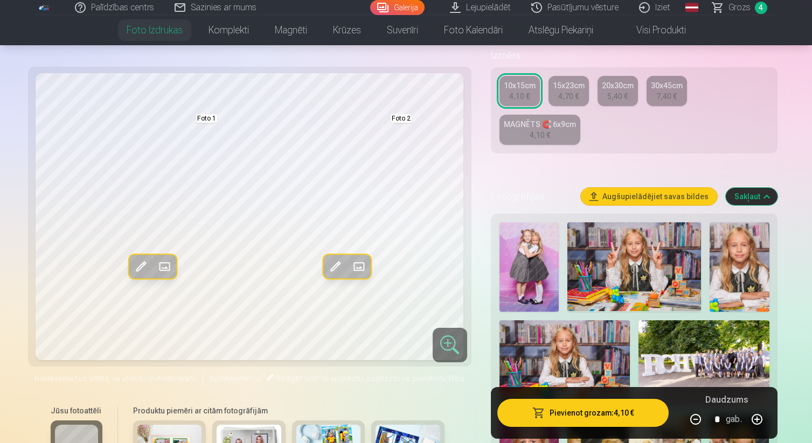
click at [335, 386] on div "Rediģēt foto Aizstāt Foto 1 Rediģēt foto Aizstāt Foto 2 Noklikšķiniet uz attēla…" at bounding box center [249, 337] width 430 height 528
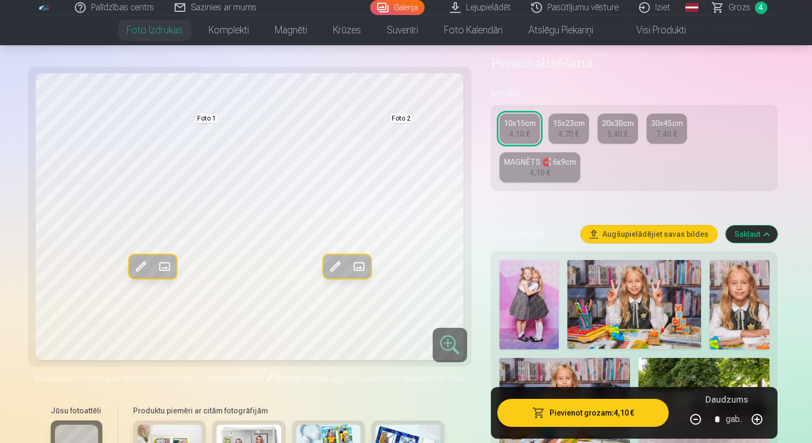
scroll to position [157, 0]
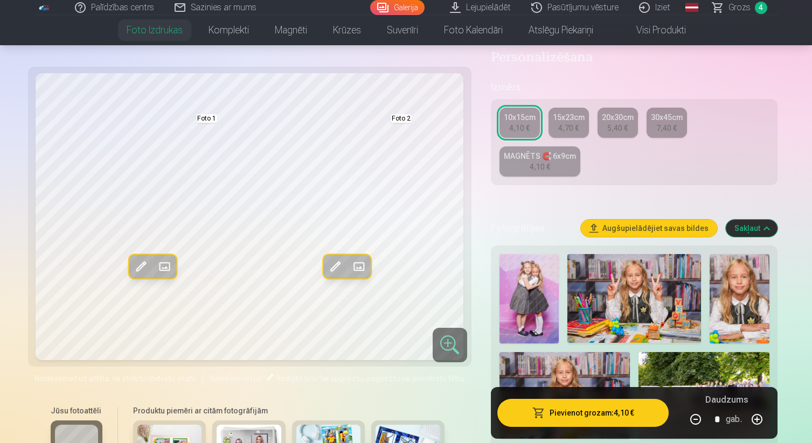
click at [460, 431] on div "Jūsu fotoattēli Produktu piemēri ar citām fotogrāfijām" at bounding box center [249, 444] width 430 height 90
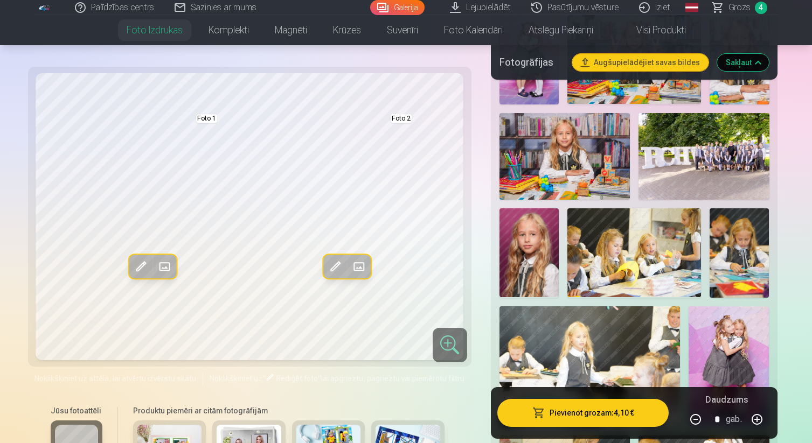
scroll to position [398, 0]
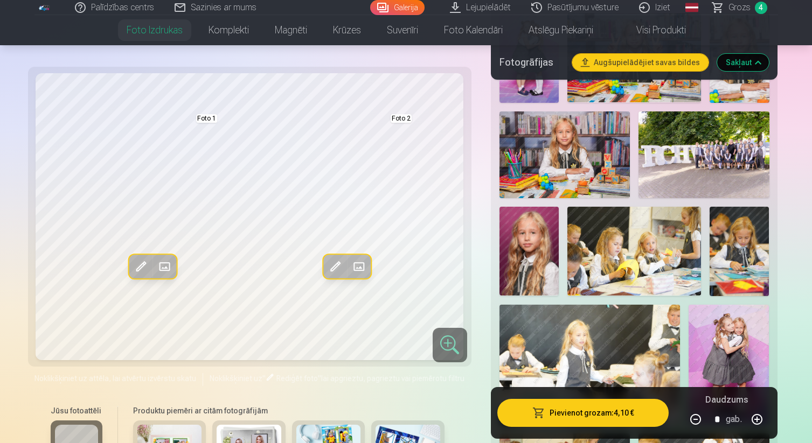
click at [419, 432] on img at bounding box center [407, 446] width 65 height 43
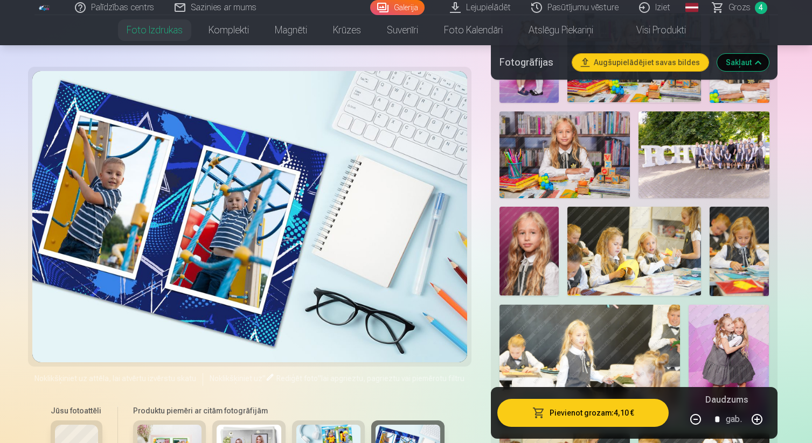
click at [324, 434] on img at bounding box center [328, 446] width 65 height 43
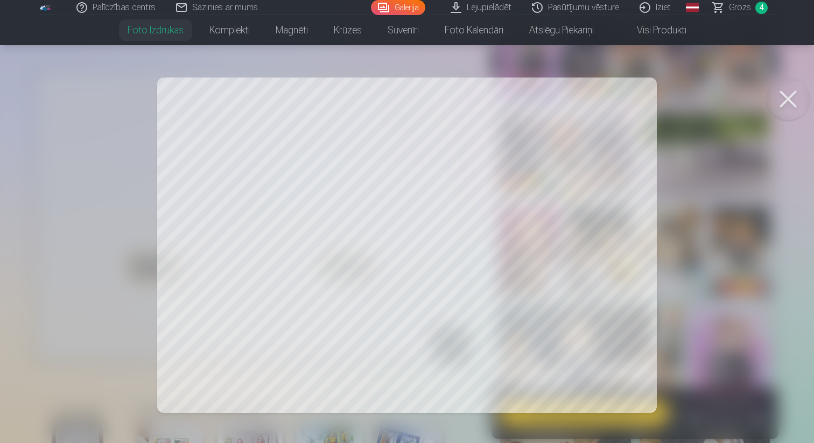
click at [791, 102] on button at bounding box center [788, 99] width 43 height 43
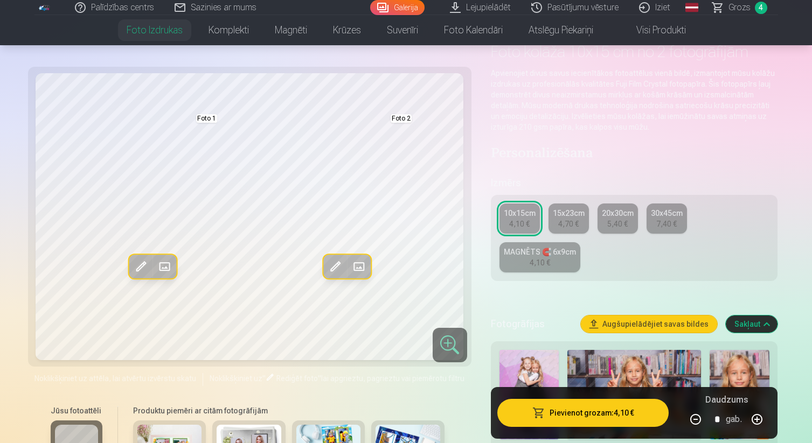
scroll to position [63, 0]
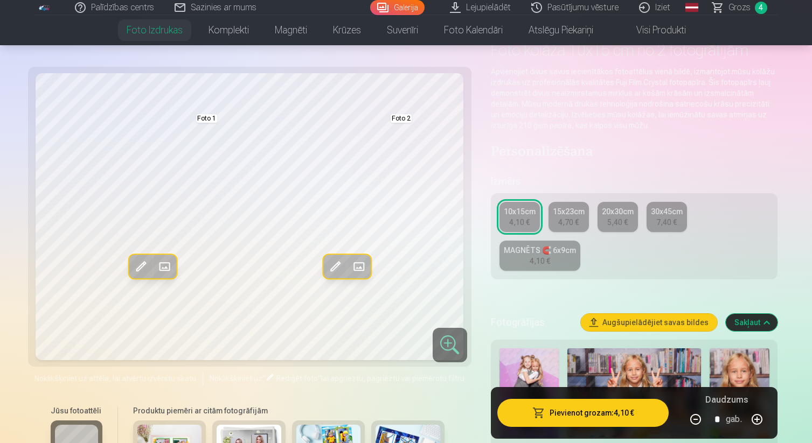
click at [556, 255] on div "MAGNĒTS 🧲 6x9cm" at bounding box center [540, 250] width 72 height 11
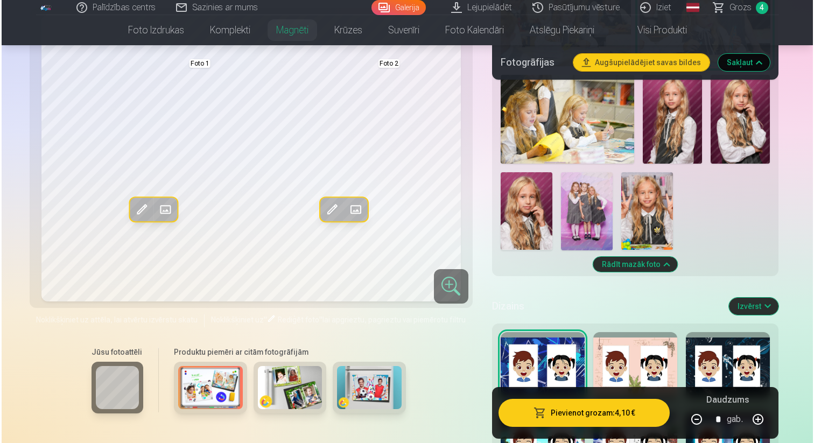
scroll to position [815, 0]
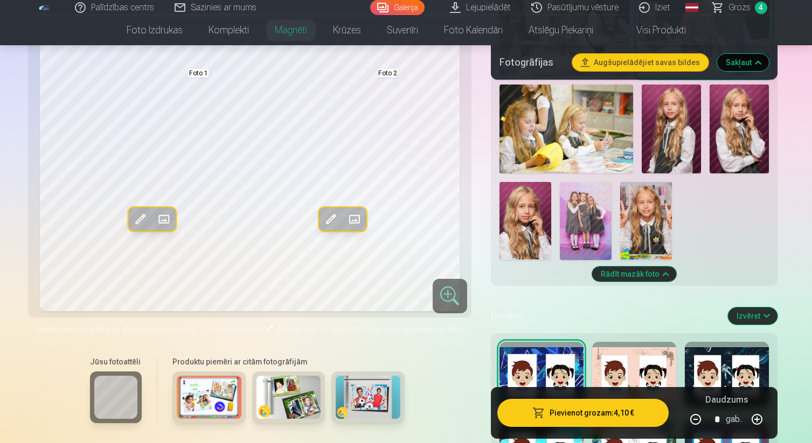
click at [519, 235] on img at bounding box center [525, 221] width 52 height 78
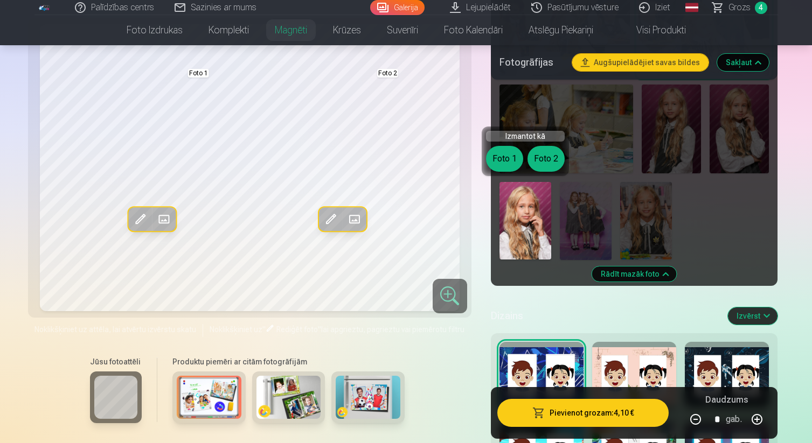
click at [167, 217] on span at bounding box center [164, 219] width 17 height 17
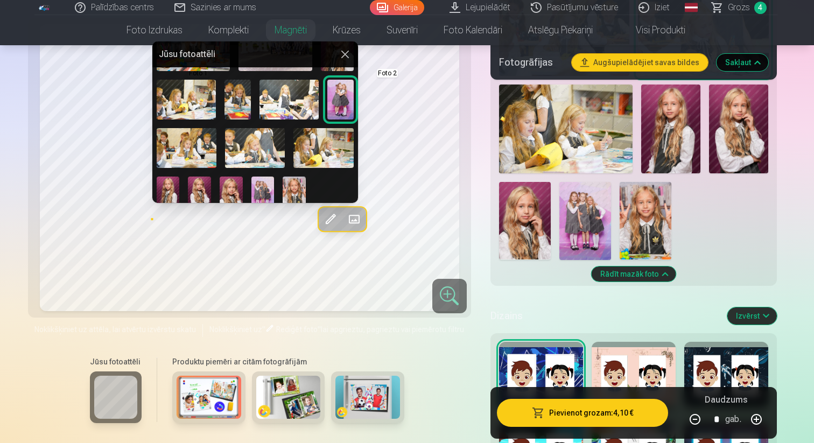
scroll to position [118, 0]
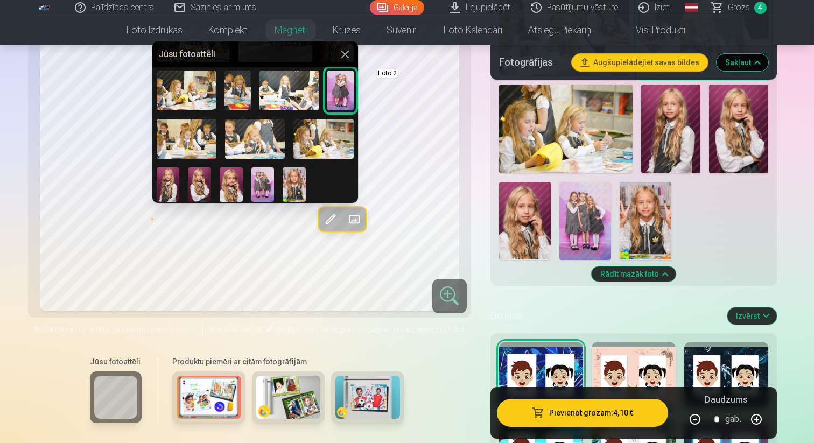
click at [244, 189] on div "Foto 1" at bounding box center [255, 80] width 206 height 251
click at [234, 185] on img at bounding box center [231, 184] width 23 height 34
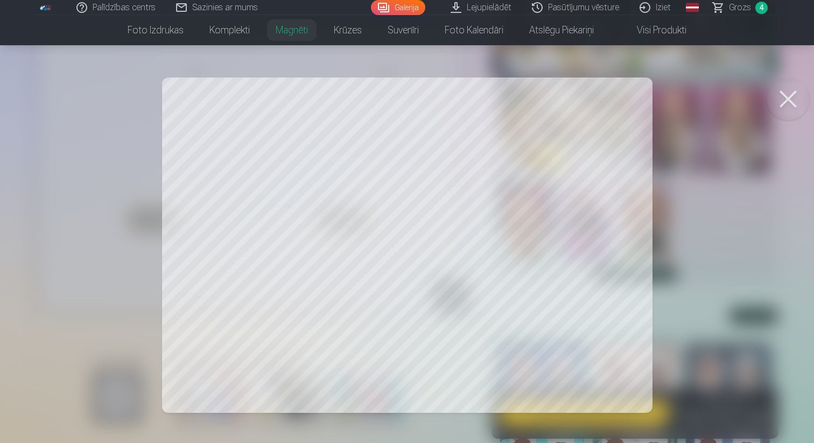
click at [517, 228] on div at bounding box center [407, 221] width 814 height 443
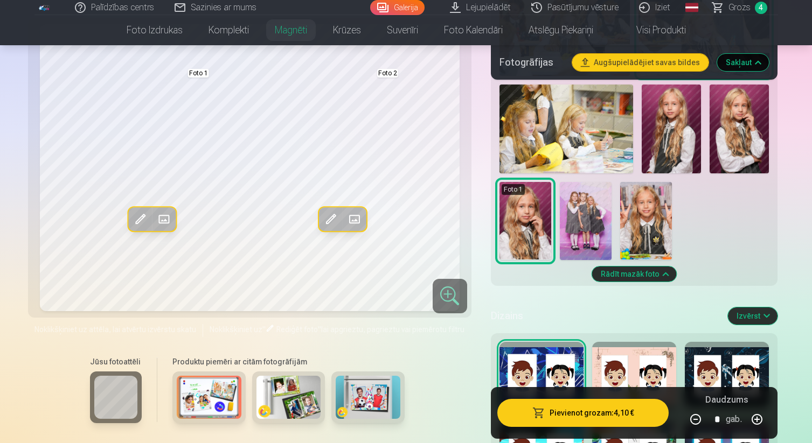
click at [354, 217] on span at bounding box center [353, 219] width 17 height 17
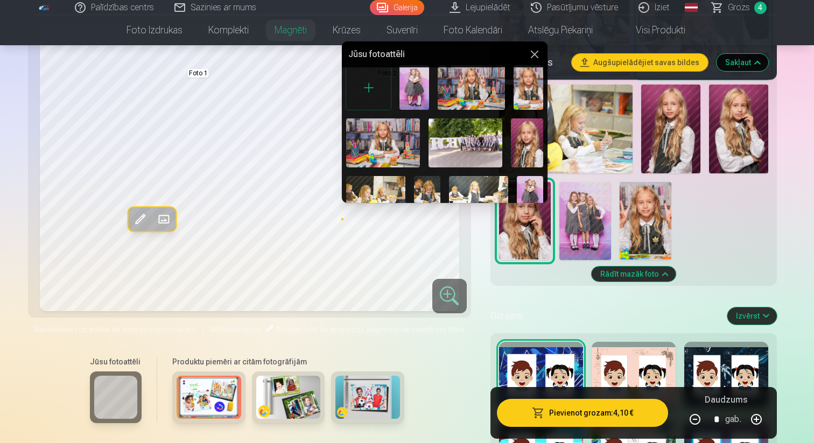
scroll to position [0, 0]
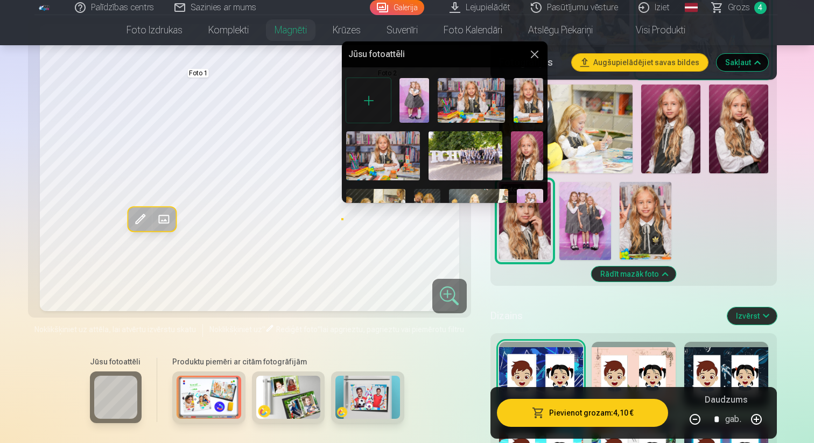
click at [479, 104] on img at bounding box center [471, 100] width 67 height 45
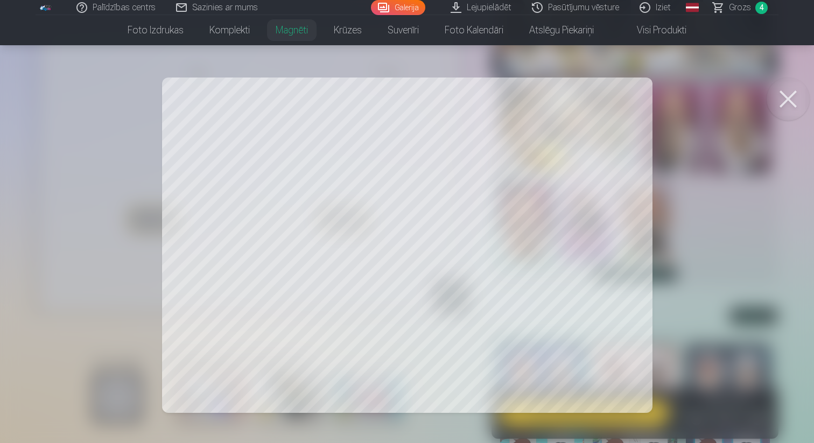
click at [792, 97] on button at bounding box center [788, 99] width 43 height 43
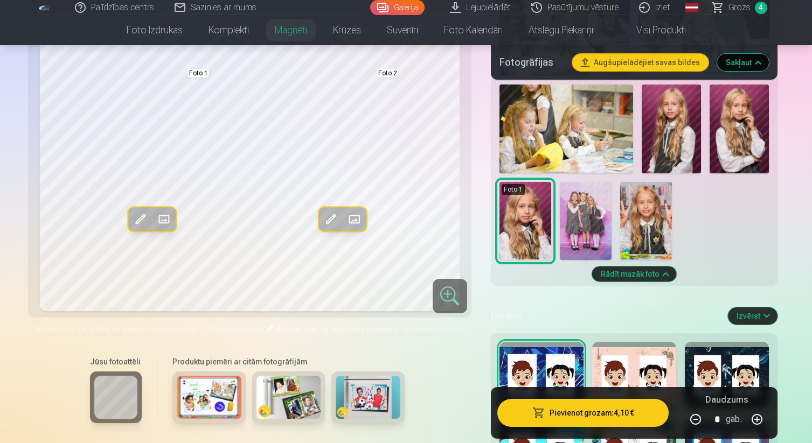
click at [582, 414] on button "Pievienot grozam : 4,10 €" at bounding box center [583, 413] width 172 height 28
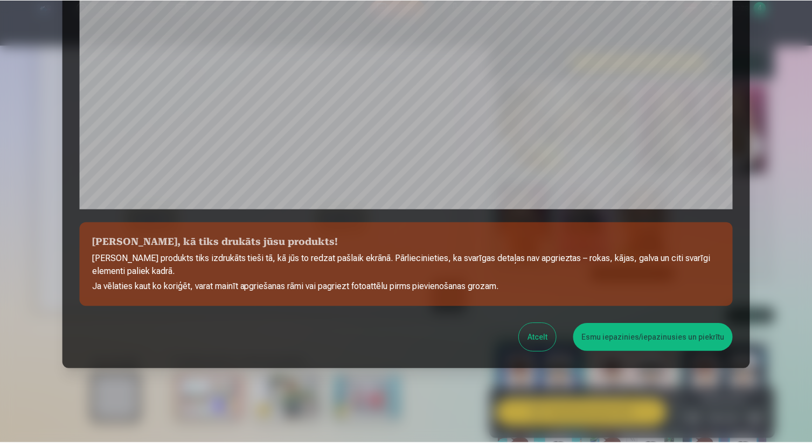
scroll to position [332, 0]
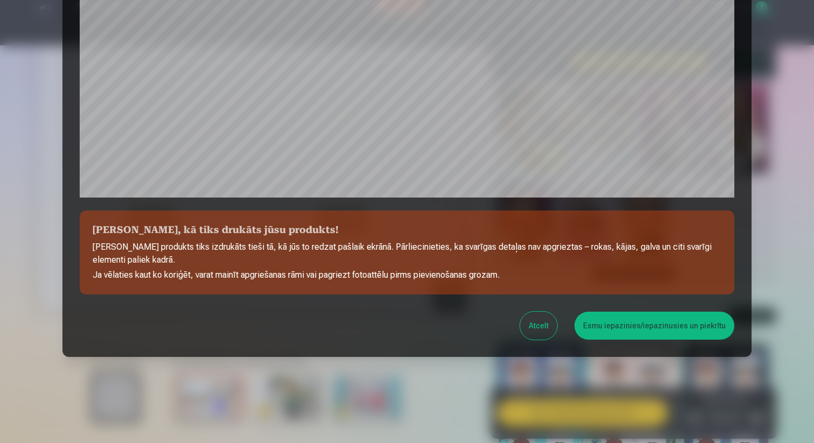
click at [623, 331] on button "Esmu iepazinies/iepazinusies un piekrītu" at bounding box center [655, 326] width 160 height 28
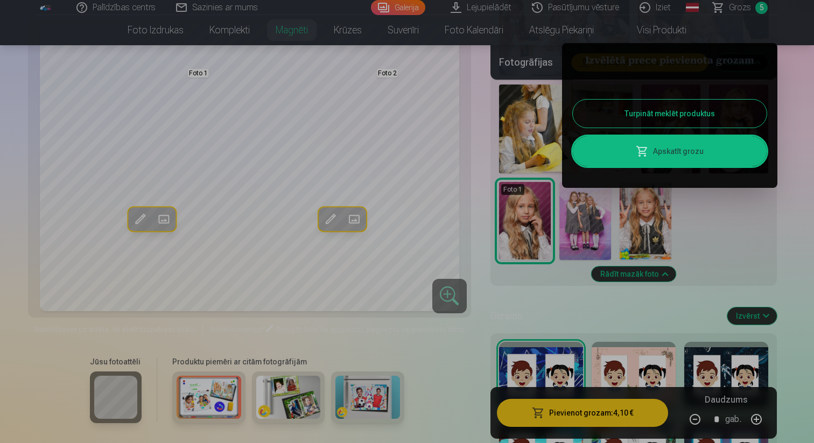
click at [628, 107] on button "Turpināt meklēt produktus" at bounding box center [670, 114] width 194 height 28
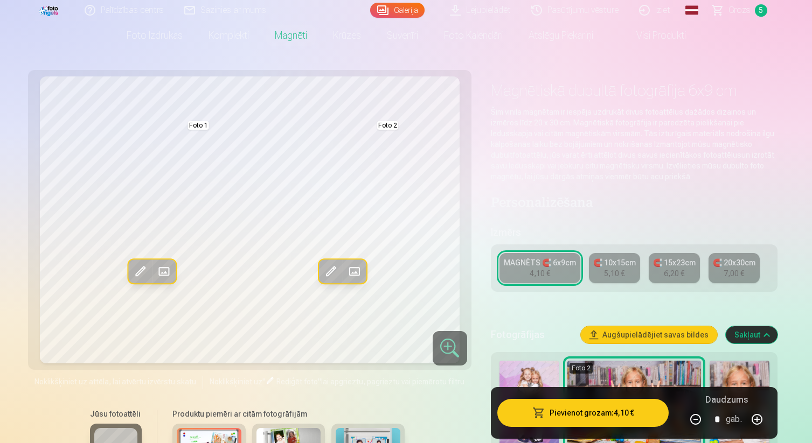
scroll to position [26, 0]
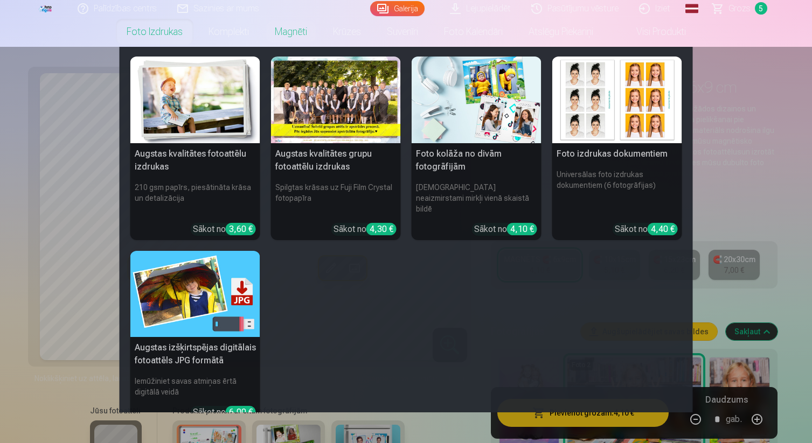
click at [173, 33] on link "Foto izdrukas" at bounding box center [155, 32] width 82 height 30
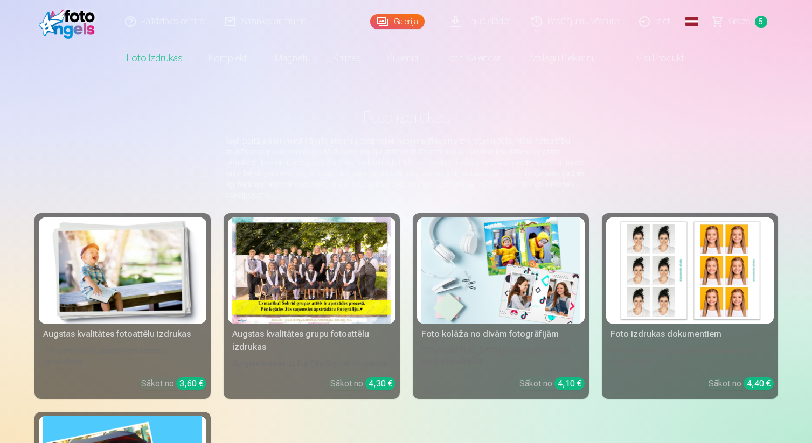
click at [532, 274] on img at bounding box center [500, 271] width 159 height 106
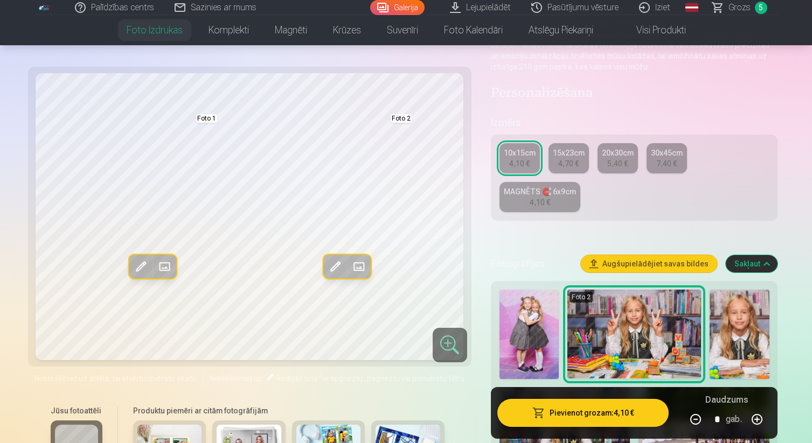
scroll to position [131, 0]
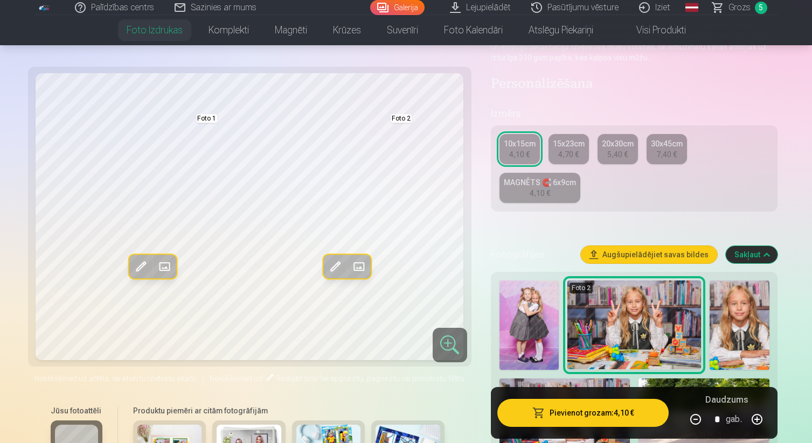
click at [91, 409] on h6 "Jūsu fotoattēli" at bounding box center [77, 411] width 52 height 11
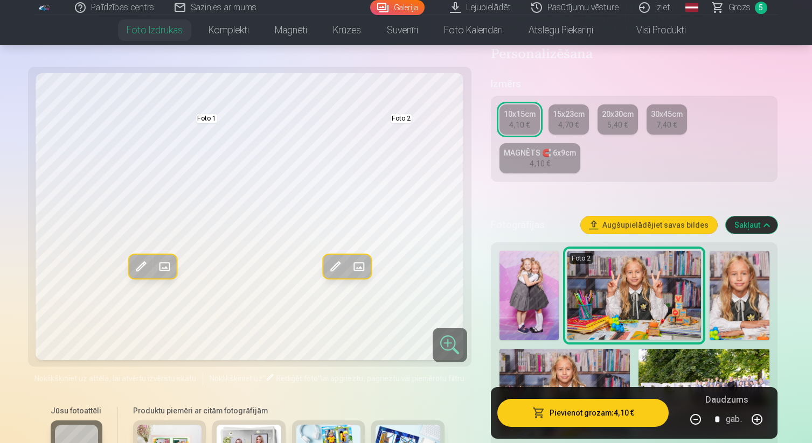
scroll to position [167, 0]
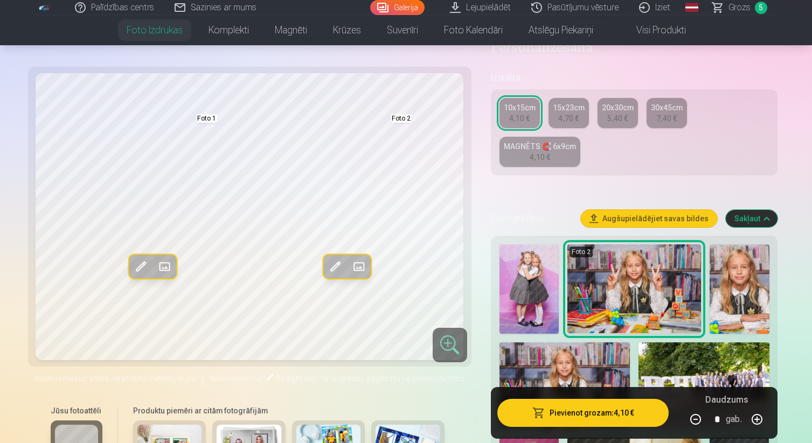
click at [145, 377] on span "Noklikšķiniet uz attēla, lai atvērtu izvērstu skatu" at bounding box center [115, 378] width 162 height 11
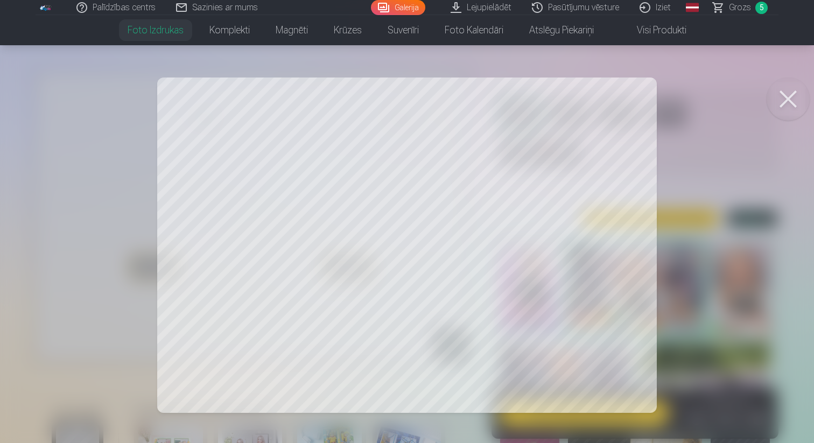
click at [186, 353] on div at bounding box center [407, 221] width 814 height 443
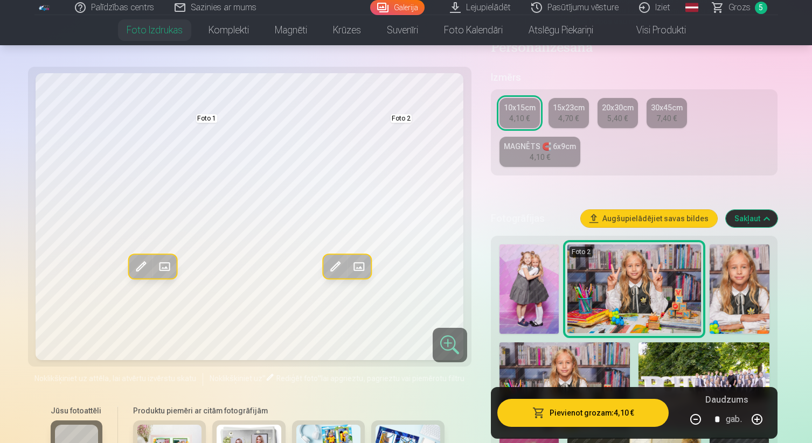
click at [464, 413] on div "Jūsu fotoattēli Produktu piemēri ar citām fotogrāfijām" at bounding box center [249, 444] width 430 height 90
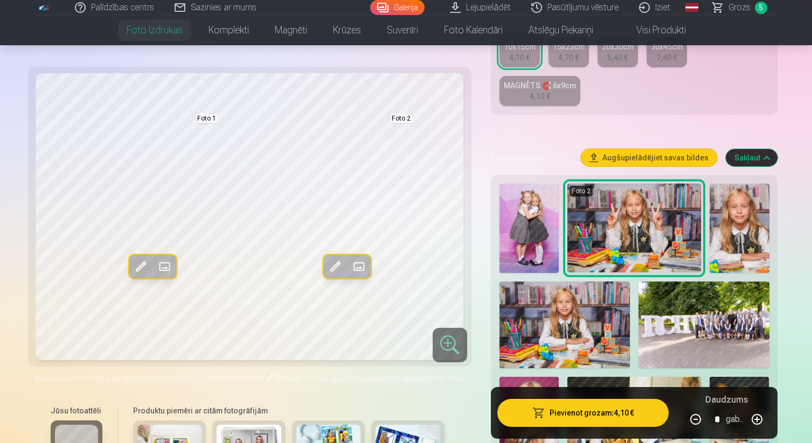
scroll to position [230, 0]
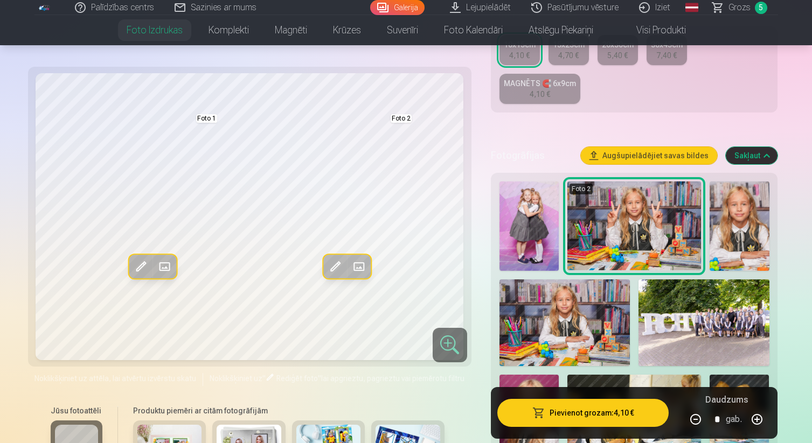
click at [415, 403] on div "Produktu piemēri ar citām fotogrāfijām" at bounding box center [288, 444] width 333 height 90
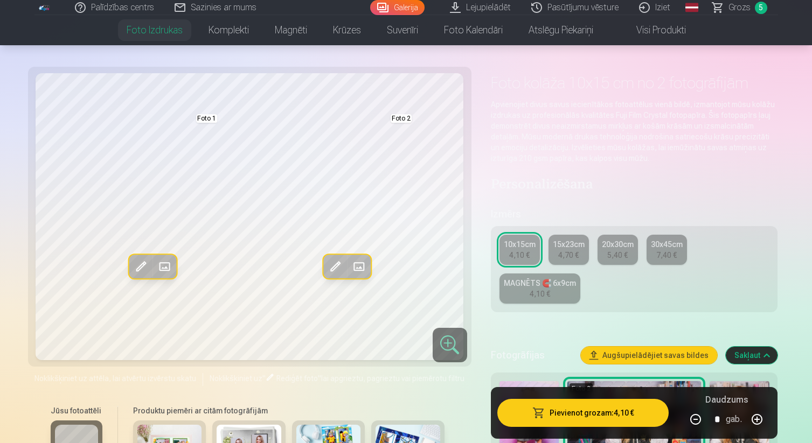
scroll to position [29, 0]
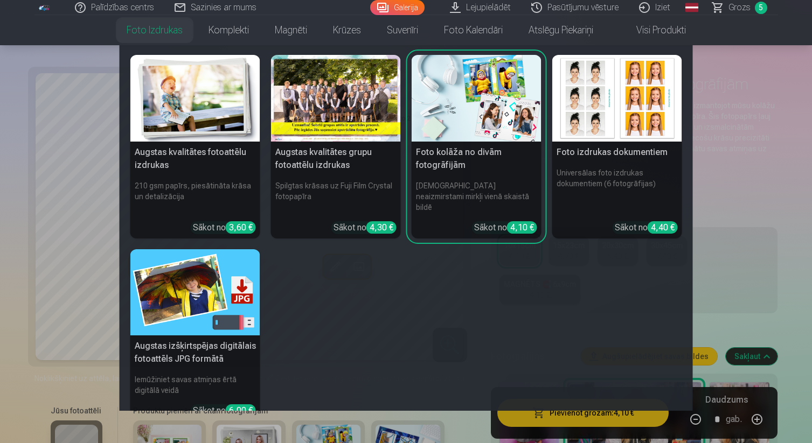
click at [170, 110] on img at bounding box center [195, 98] width 130 height 87
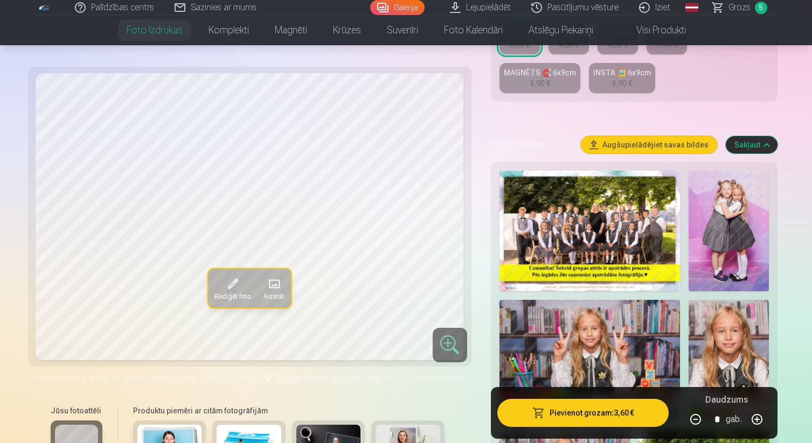
scroll to position [271, 0]
click at [603, 237] on img at bounding box center [589, 230] width 181 height 121
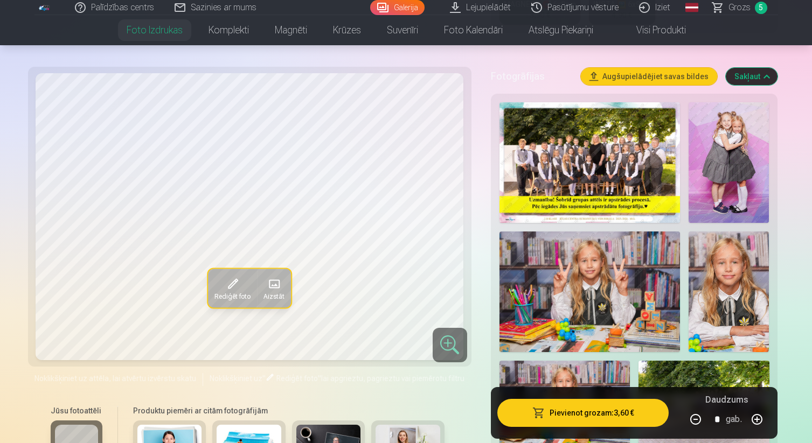
scroll to position [340, 0]
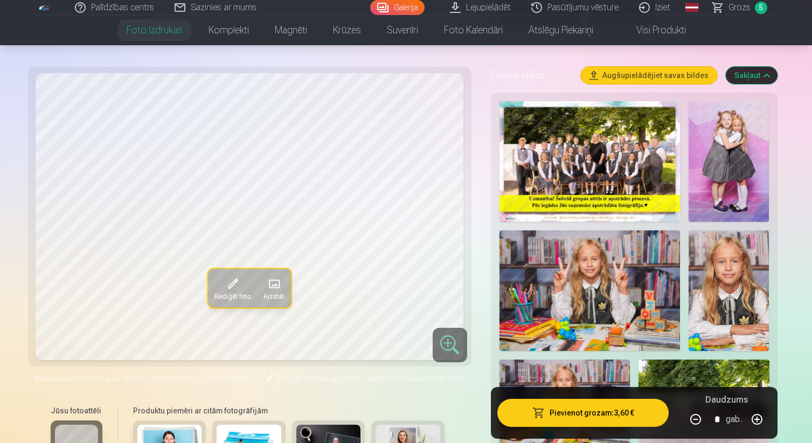
click at [735, 186] on img at bounding box center [728, 161] width 80 height 121
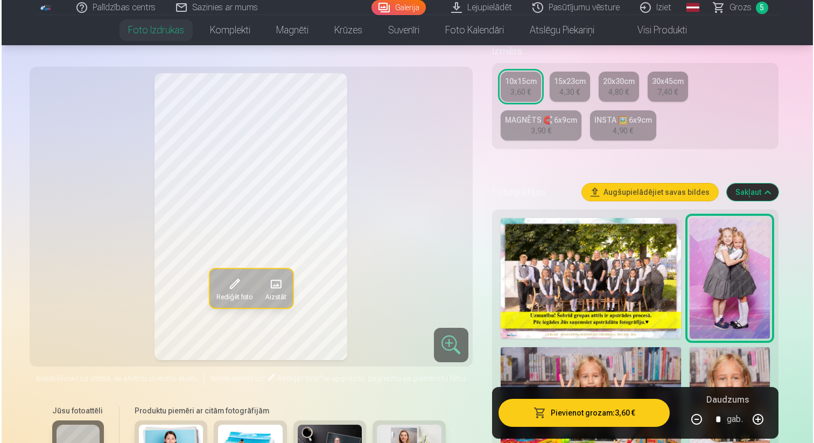
scroll to position [228, 0]
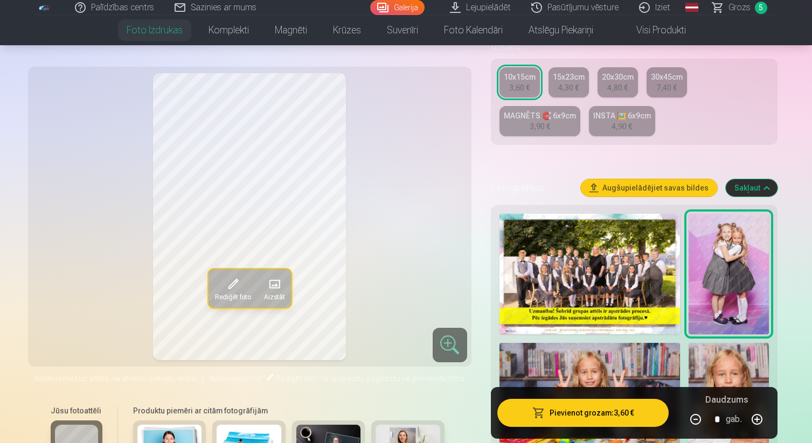
click at [590, 410] on button "Pievienot grozam : 3,60 €" at bounding box center [583, 413] width 172 height 28
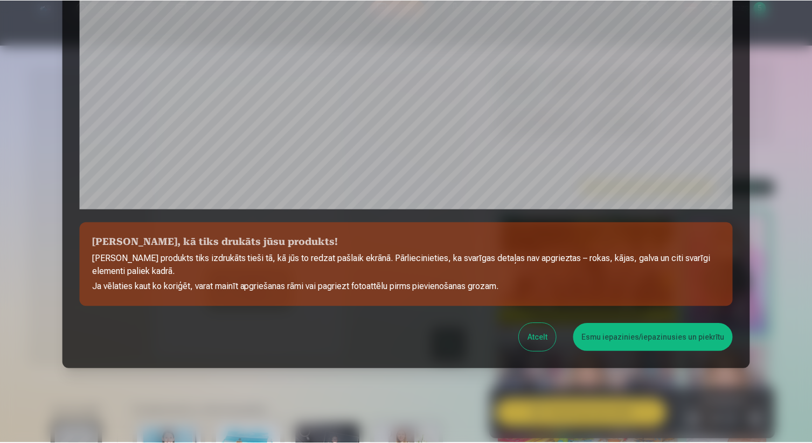
scroll to position [332, 0]
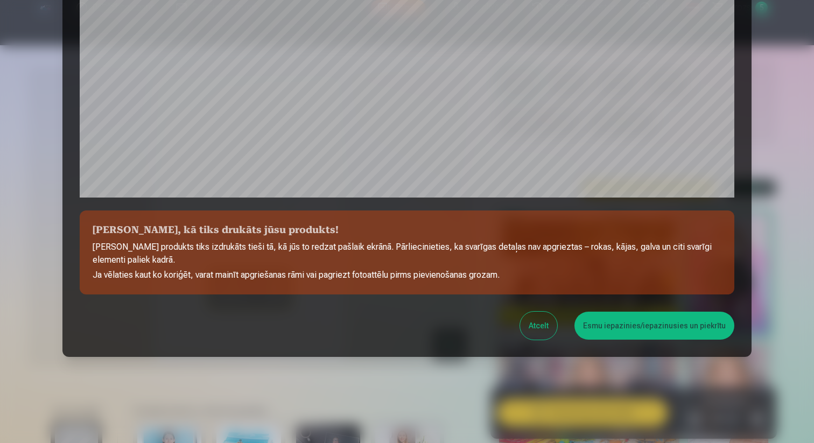
click at [667, 325] on button "Esmu iepazinies/iepazinusies un piekrītu" at bounding box center [655, 326] width 160 height 28
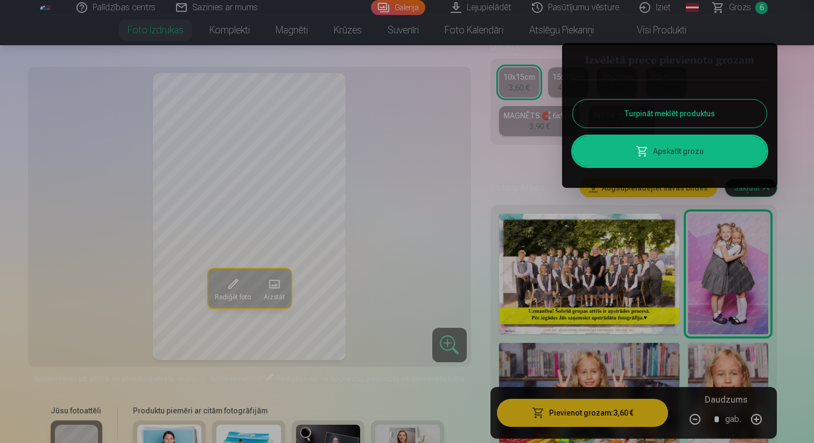
click at [728, 113] on button "Turpināt meklēt produktus" at bounding box center [670, 114] width 194 height 28
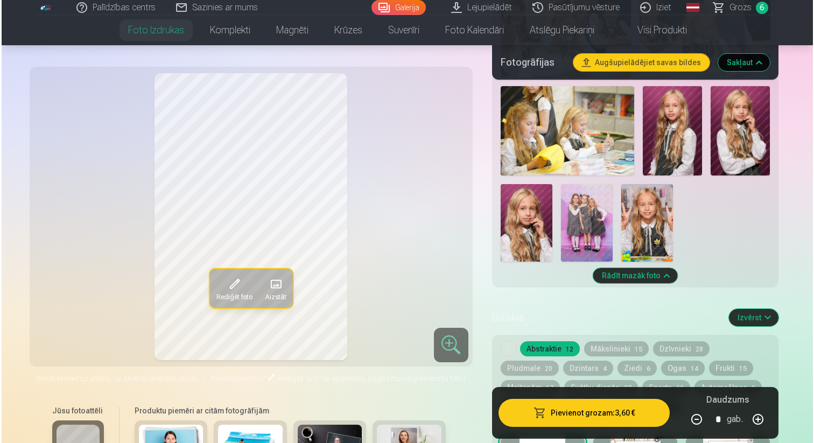
scroll to position [1031, 0]
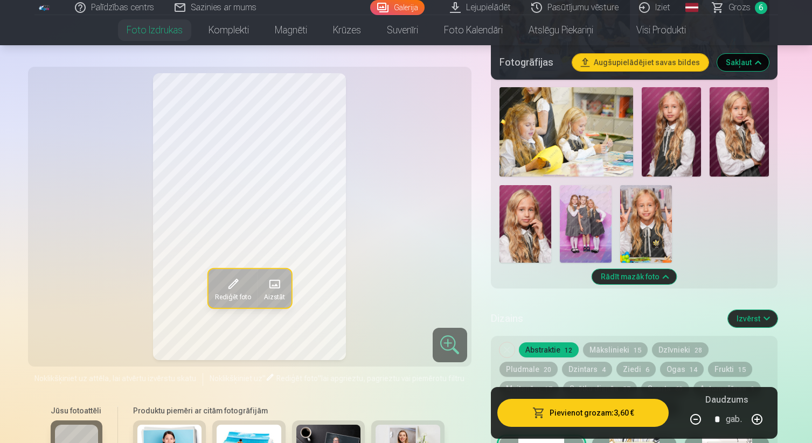
click at [739, 149] on img at bounding box center [738, 131] width 59 height 89
click at [568, 414] on button "Pievienot grozam : 3,60 €" at bounding box center [583, 413] width 172 height 28
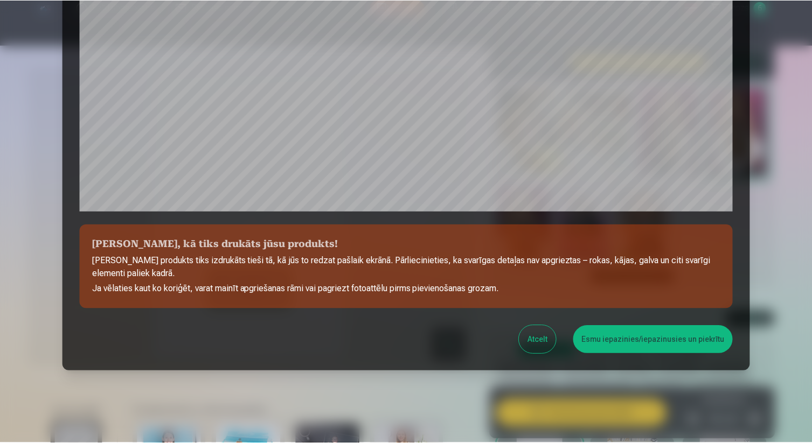
scroll to position [332, 0]
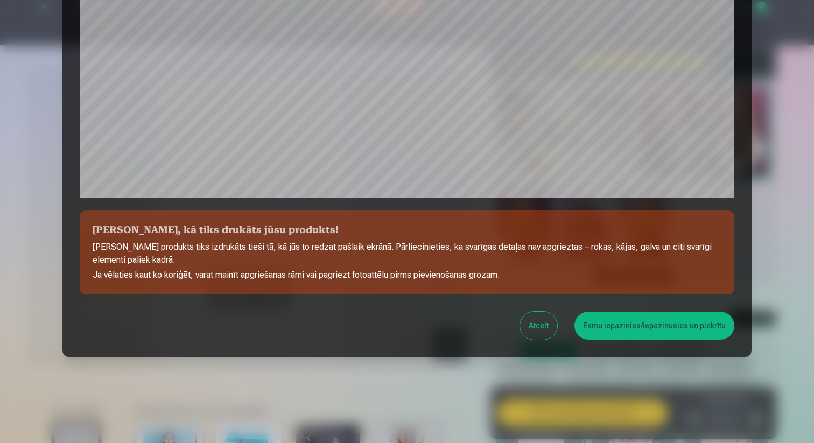
click at [633, 324] on button "Esmu iepazinies/iepazinusies un piekrītu" at bounding box center [655, 326] width 160 height 28
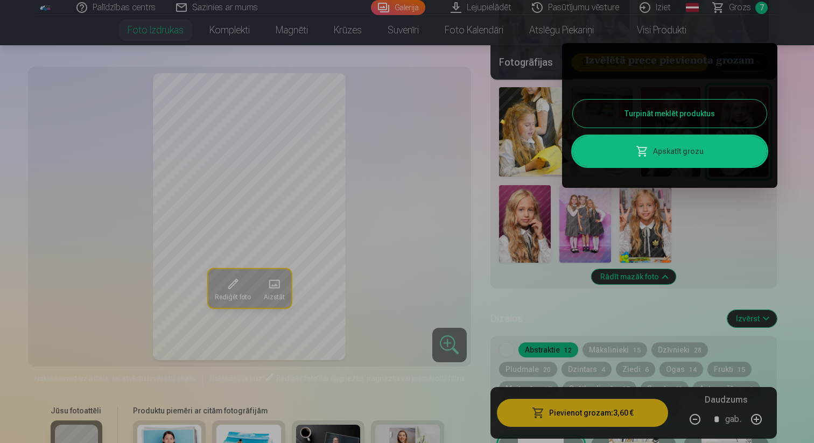
click at [732, 123] on button "Turpināt meklēt produktus" at bounding box center [670, 114] width 194 height 28
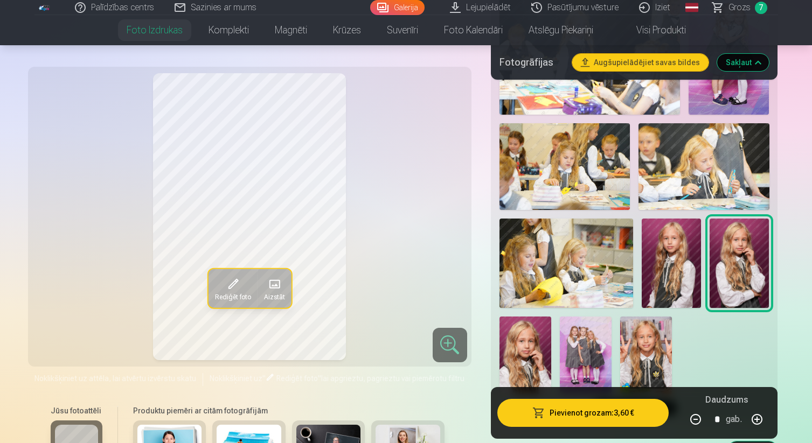
scroll to position [898, 0]
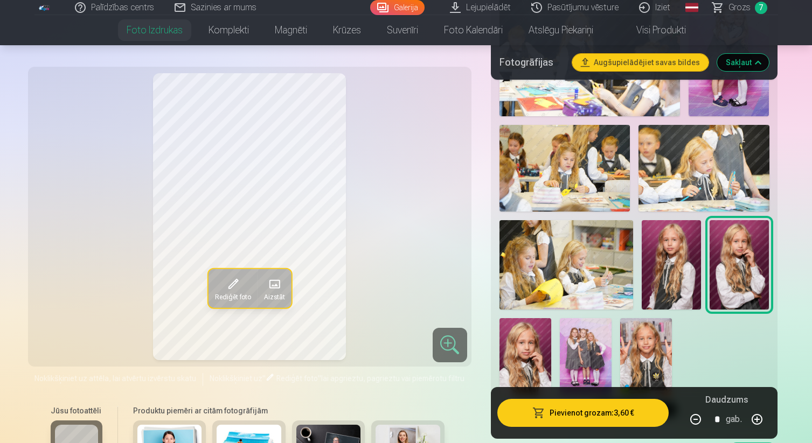
click at [743, 8] on span "Grozs" at bounding box center [739, 7] width 22 height 13
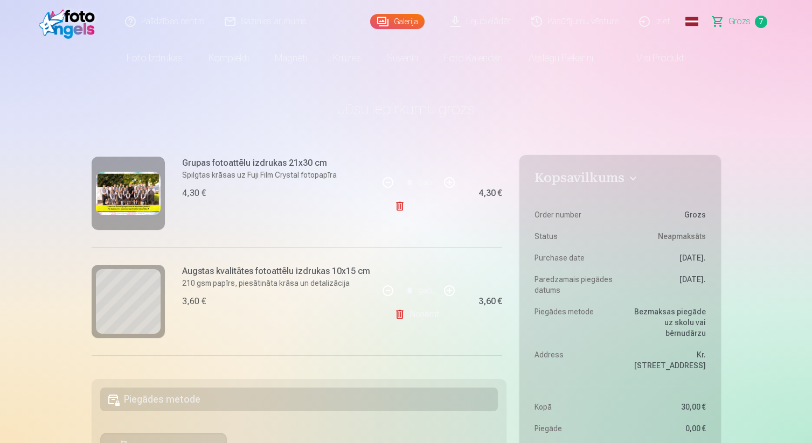
scroll to position [127, 0]
click at [421, 206] on link "Noņemt" at bounding box center [418, 205] width 49 height 22
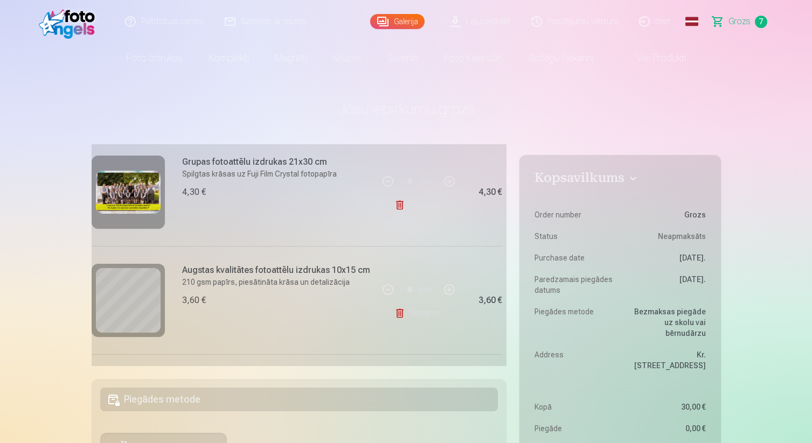
type input "*"
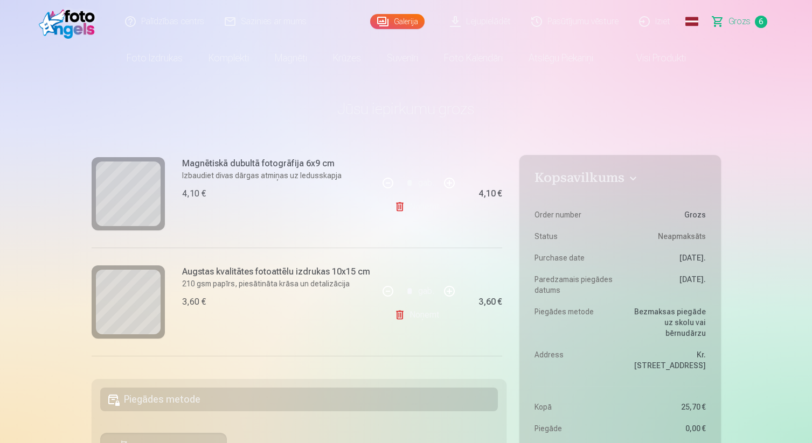
scroll to position [464, 0]
click at [422, 205] on link "Noņemt" at bounding box center [418, 204] width 49 height 22
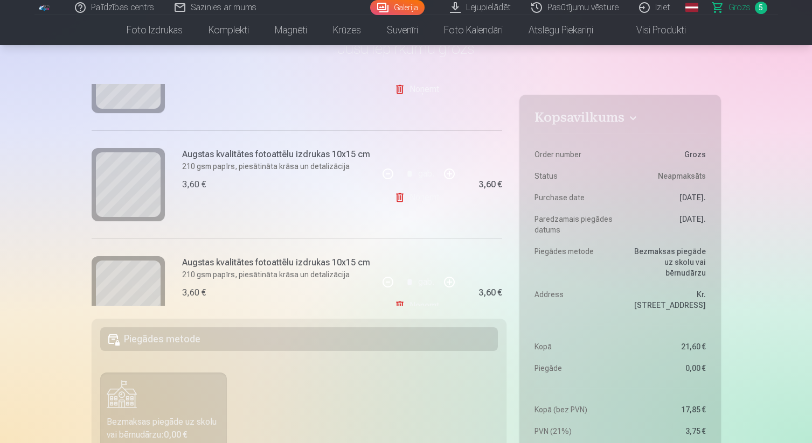
scroll to position [411, 0]
click at [430, 200] on link "Noņemt" at bounding box center [418, 197] width 49 height 22
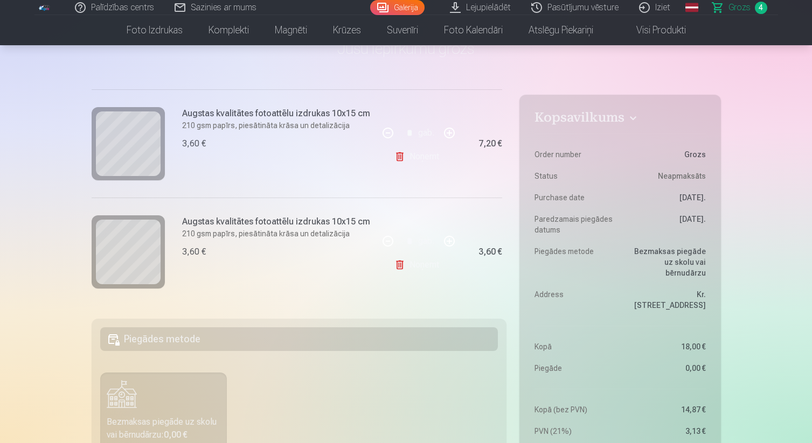
scroll to position [345, 0]
click at [428, 262] on link "Noņemt" at bounding box center [418, 265] width 49 height 22
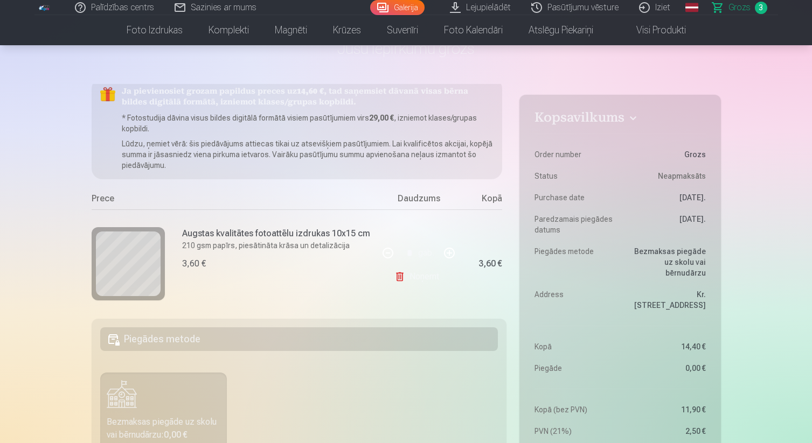
scroll to position [0, 0]
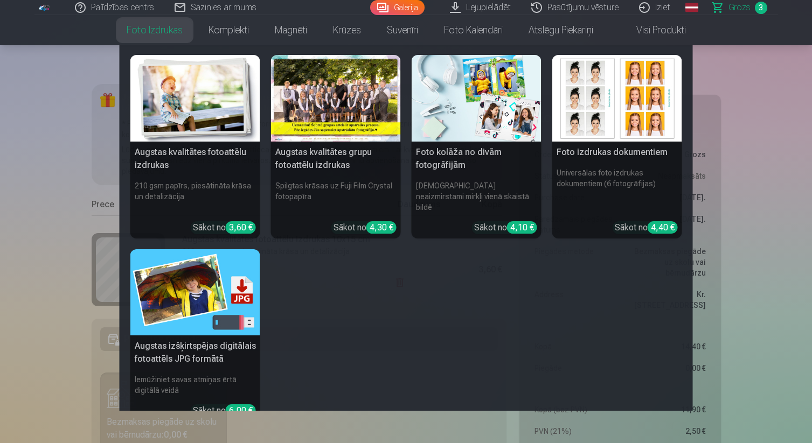
click at [157, 37] on link "Foto izdrukas" at bounding box center [155, 30] width 82 height 30
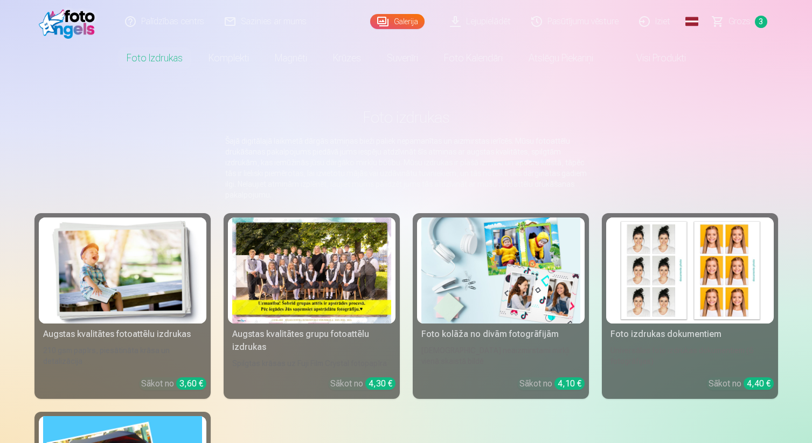
click at [299, 269] on div at bounding box center [311, 271] width 159 height 106
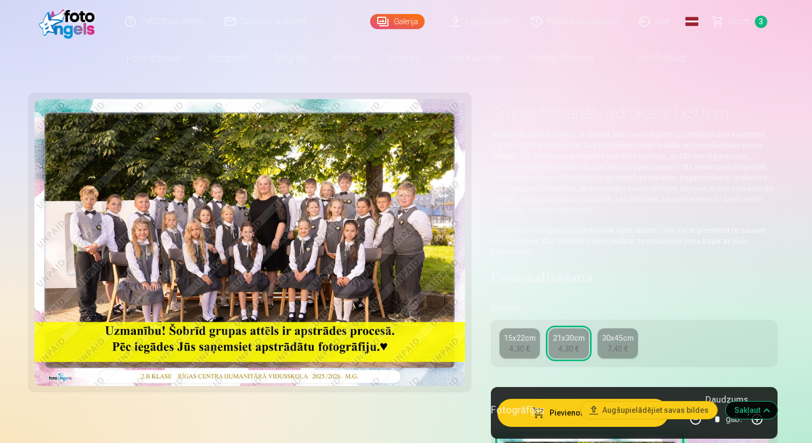
click at [512, 345] on div "4,30 €" at bounding box center [519, 349] width 20 height 11
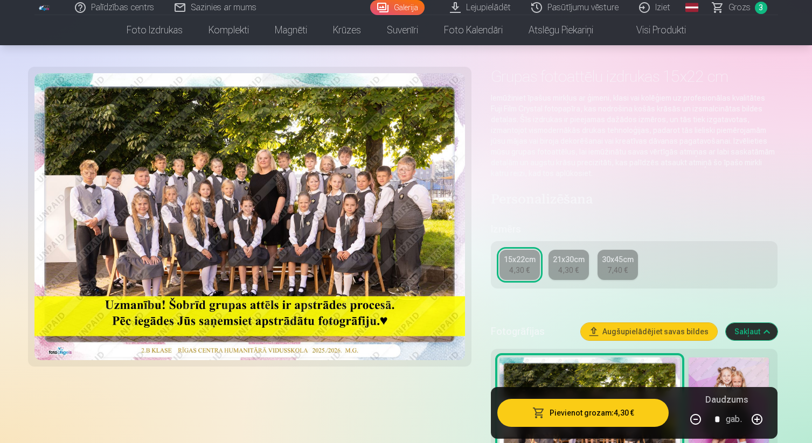
scroll to position [38, 0]
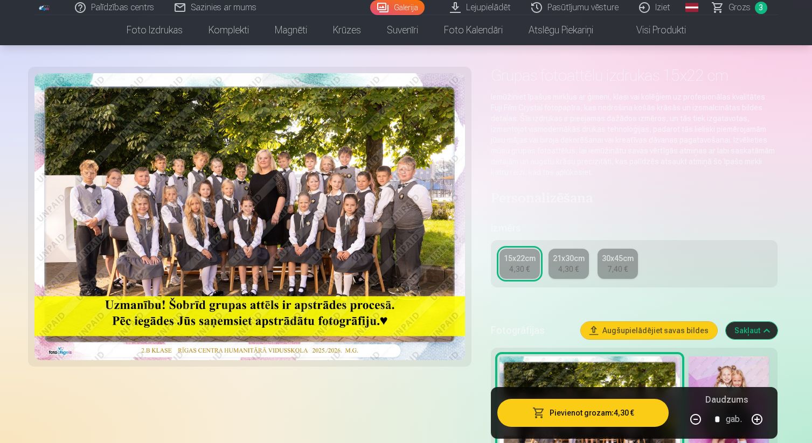
click at [572, 416] on button "Pievienot grozam : 4,30 €" at bounding box center [583, 413] width 172 height 28
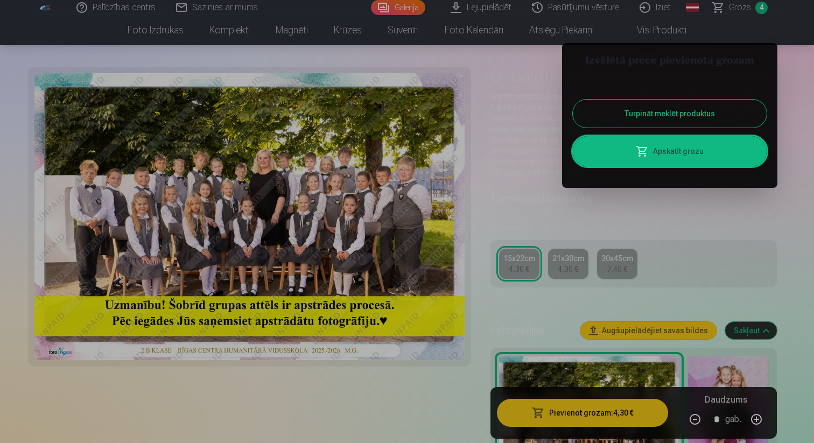
click at [710, 117] on button "Turpināt meklēt produktus" at bounding box center [670, 114] width 194 height 28
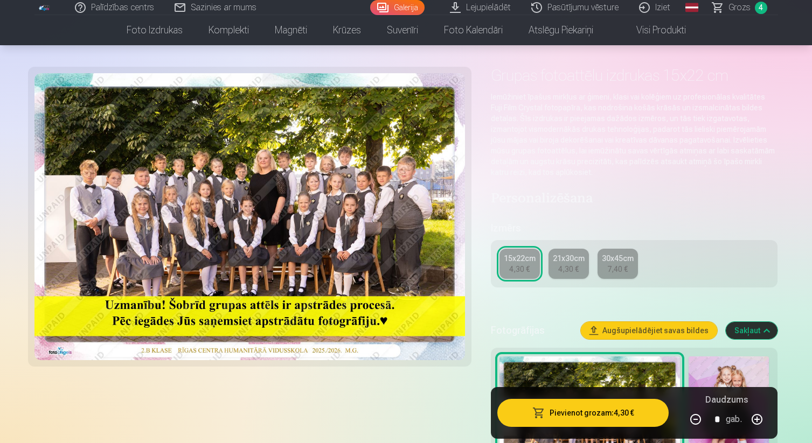
click at [743, 3] on span "Grozs" at bounding box center [739, 7] width 22 height 13
